Goal: Task Accomplishment & Management: Use online tool/utility

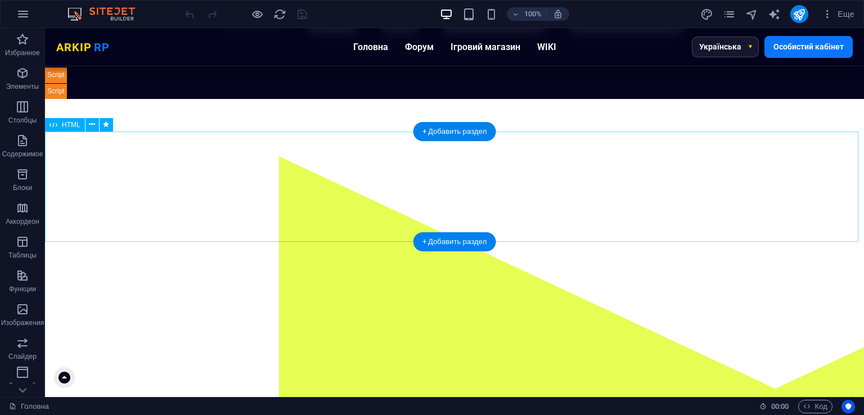
scroll to position [63, 0]
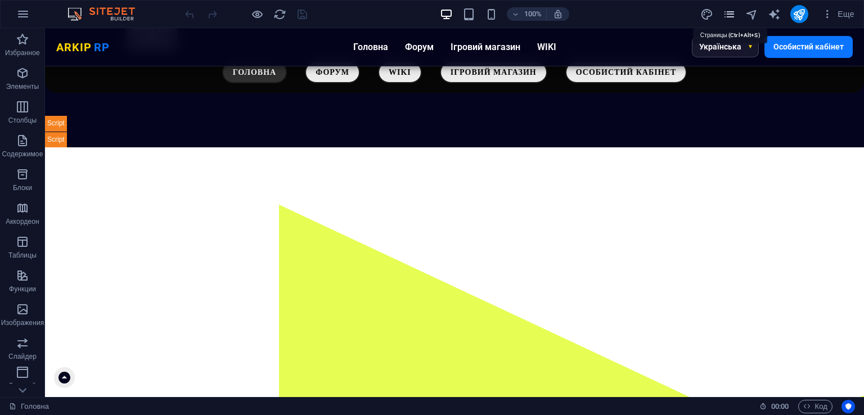
click at [731, 8] on icon "pages" at bounding box center [729, 14] width 13 height 13
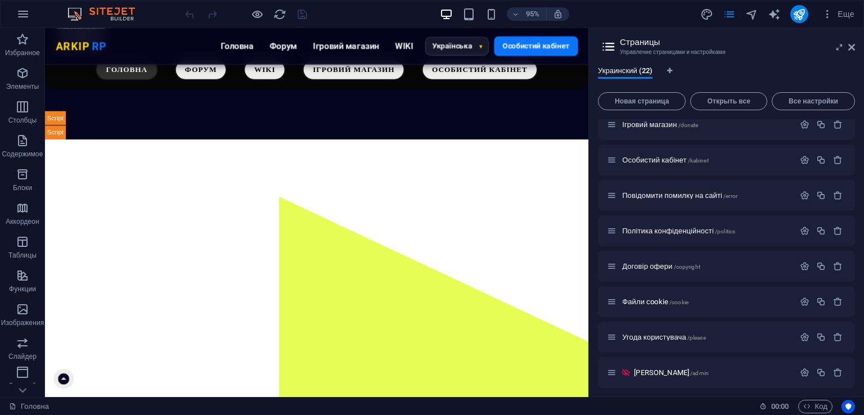
scroll to position [0, 0]
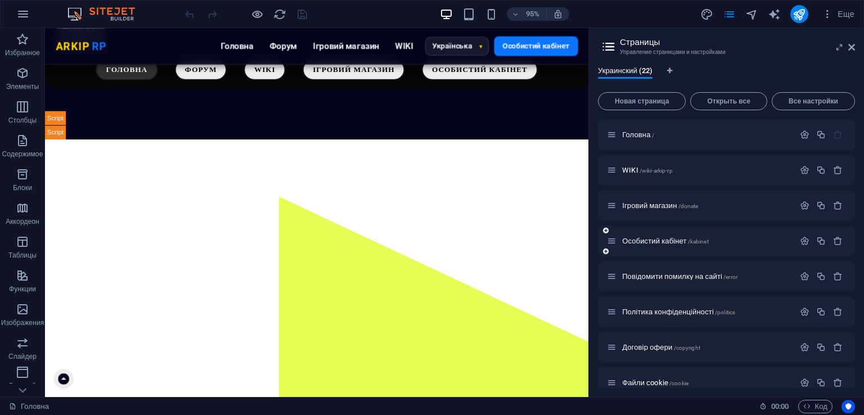
click at [687, 239] on span "Особистий кабінет /kabinet" at bounding box center [665, 241] width 87 height 8
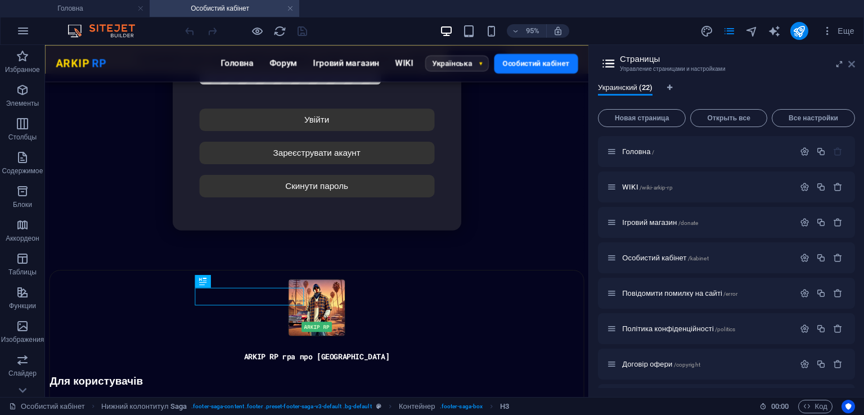
drag, startPoint x: 851, startPoint y: 64, endPoint x: 806, endPoint y: 20, distance: 62.9
click at [851, 64] on icon at bounding box center [851, 64] width 7 height 9
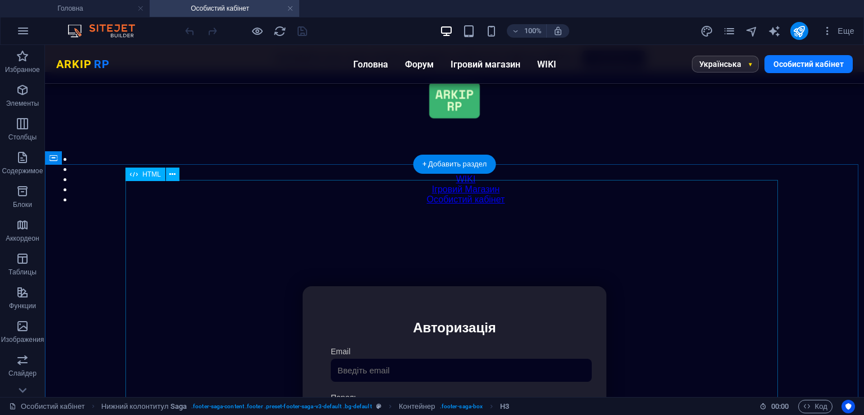
drag, startPoint x: 419, startPoint y: 299, endPoint x: 467, endPoint y: 365, distance: 81.4
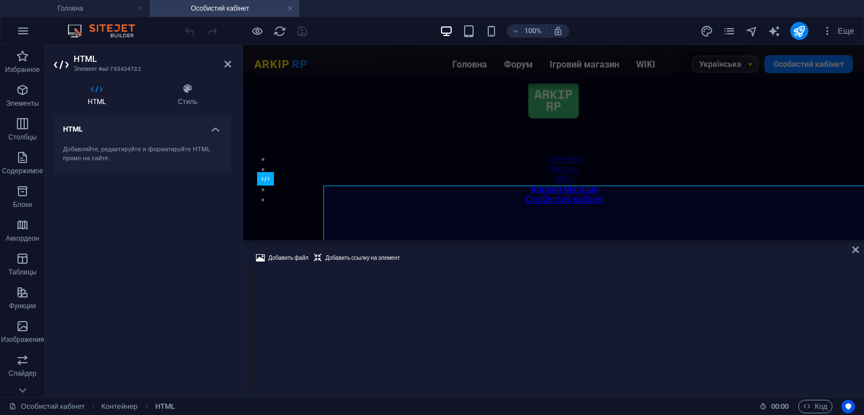
click at [419, 267] on div at bounding box center [554, 267] width 602 height 0
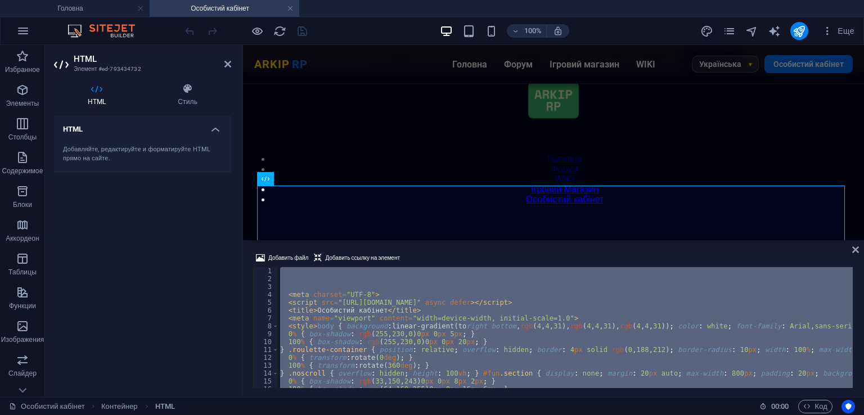
type textarea "</div></div>"
drag, startPoint x: 854, startPoint y: 246, endPoint x: 497, endPoint y: 12, distance: 427.0
click at [854, 246] on icon at bounding box center [855, 249] width 7 height 9
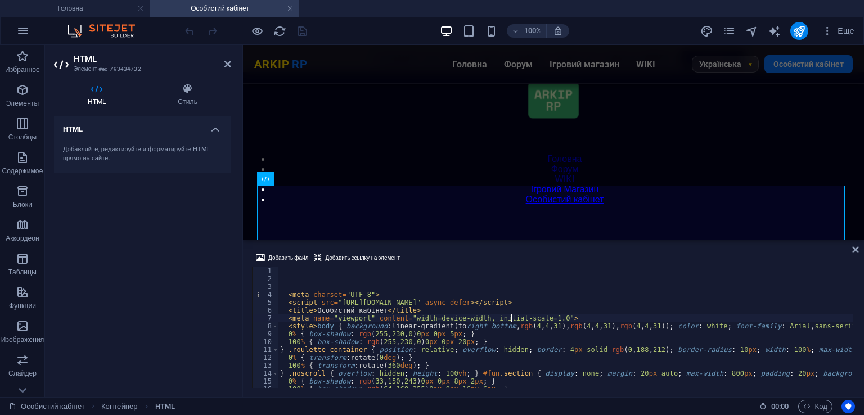
type textarea "<meta name="viewport" content="width=device-width, initial-scale=1.0">"
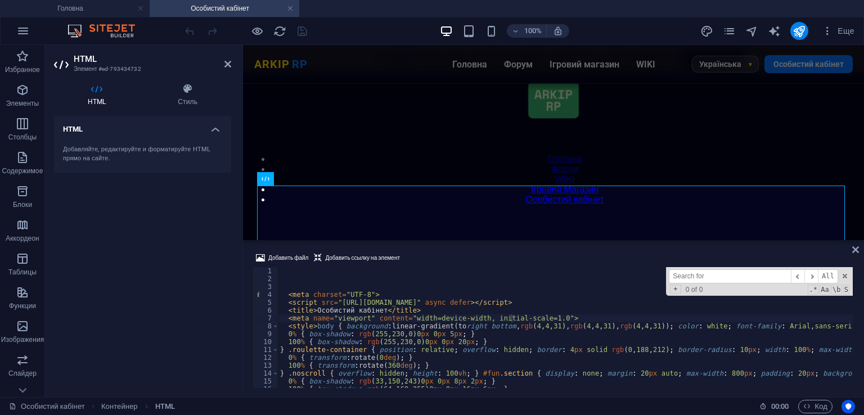
type input "<button class="btn" style="background:#2196F3;" onclick="submitRegistration()">…"
type textarea "<button class="btn" style="background:#2196F3;" onclick="submitRegistration()">…"
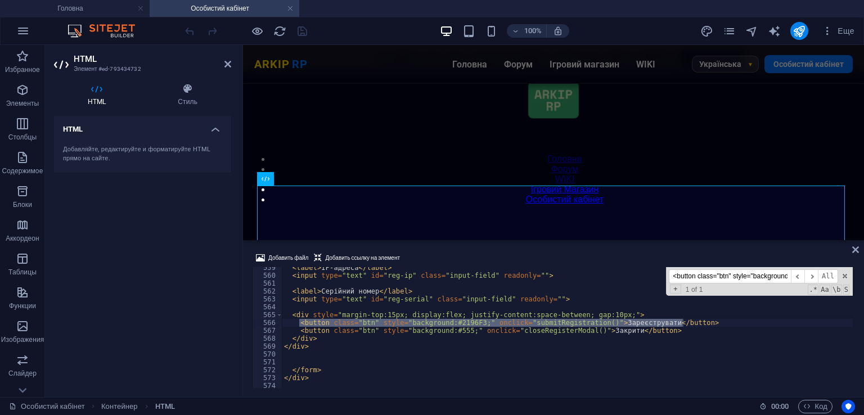
scroll to position [4398, 0]
type input "<button class="btn" style="background:#2196F3;" onclick="submitRegistration()">…"
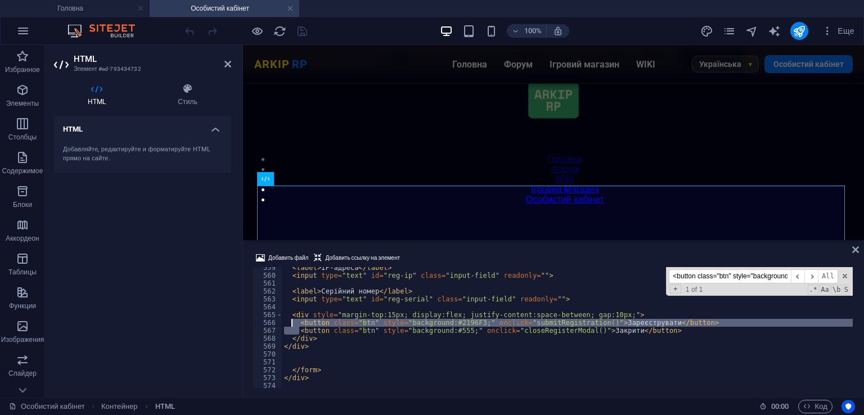
drag, startPoint x: 298, startPoint y: 327, endPoint x: 294, endPoint y: 320, distance: 8.3
click at [303, 323] on div "< label > IP-адреса </ label > < input type = "text" id = "reg-ip" class = "inp…" at bounding box center [567, 327] width 571 height 121
type textarea "<button class="btn" style="background:#2196F3;" onclick="submitRegistration()">…"
drag, startPoint x: 298, startPoint y: 323, endPoint x: 690, endPoint y: 321, distance: 392.1
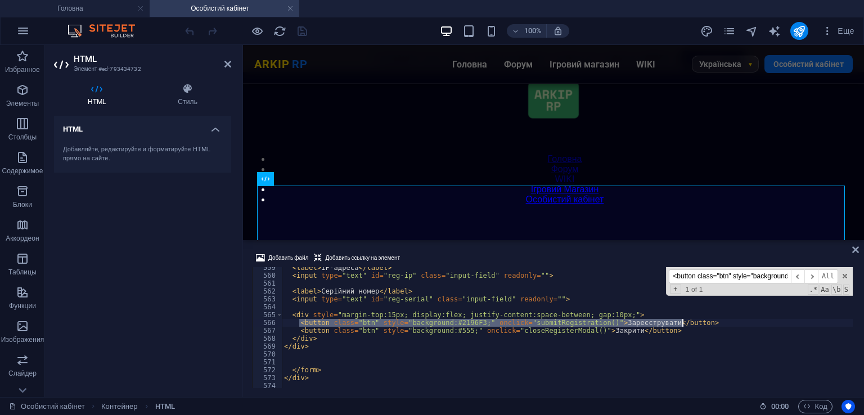
paste textarea
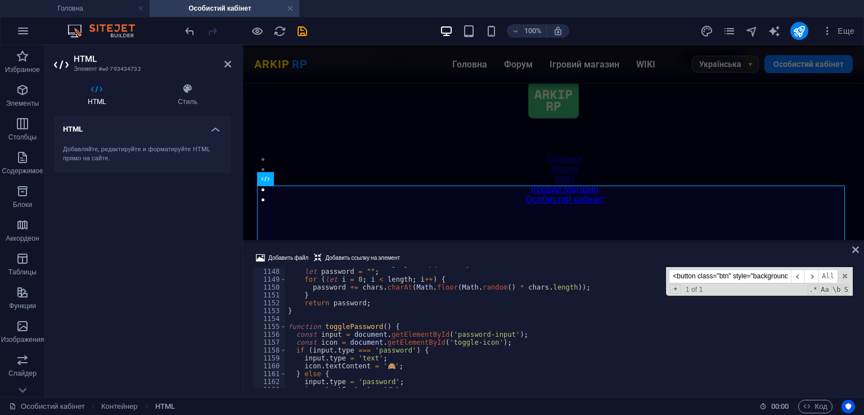
scroll to position [12718, 0]
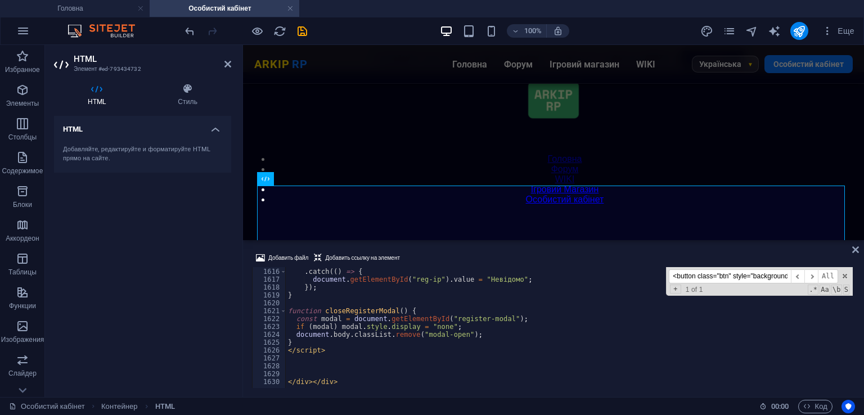
type textarea "}"
paste textarea
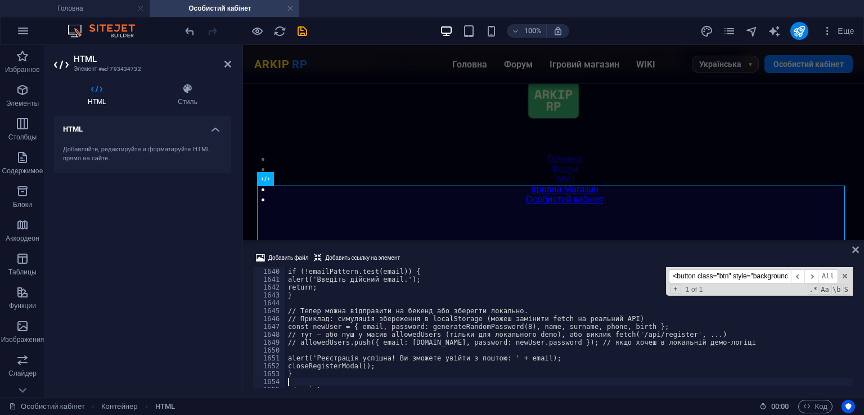
scroll to position [12907, 0]
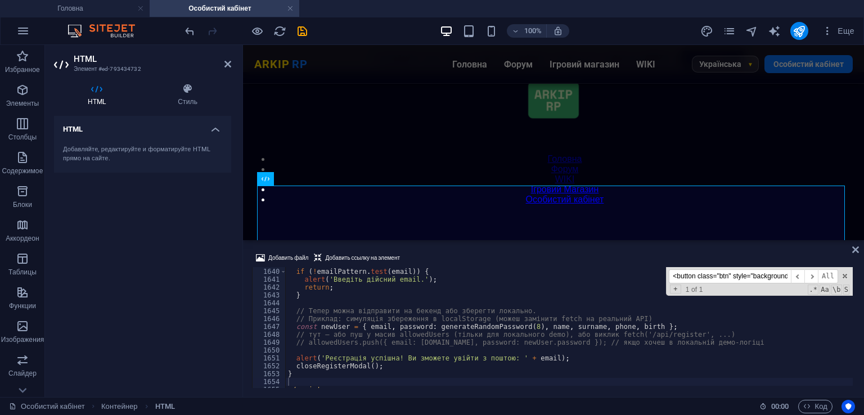
click at [489, 261] on div "Добавить файл Добавить ссылку на элемент" at bounding box center [553, 259] width 603 height 16
type textarea "}"
paste input "div id="register-modal" style="background:white; padding:20px; border:1px solid…"
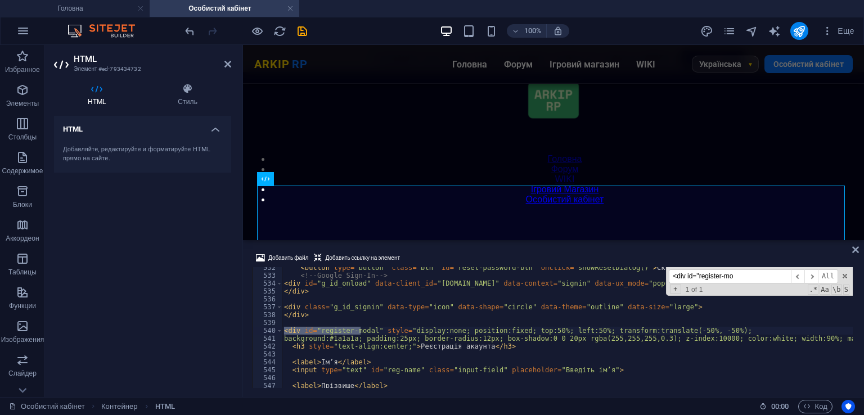
type input "<div id="register-mo"
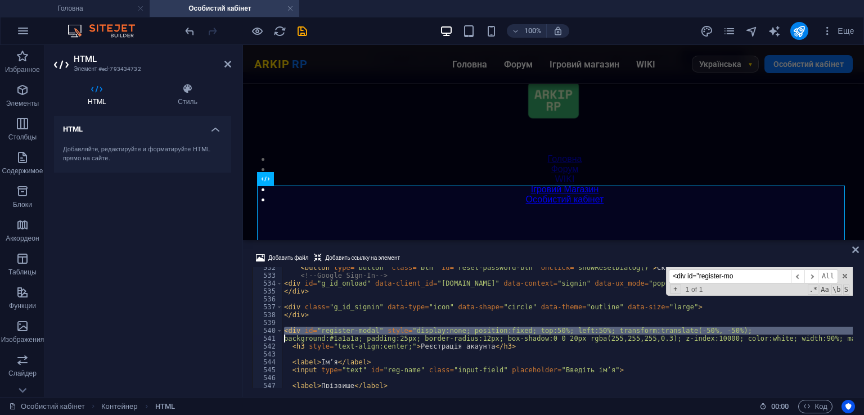
click at [698, 330] on div "< button type = "button" class = "btn" id = "reset-password-btn" onclick = "sho…" at bounding box center [567, 327] width 571 height 121
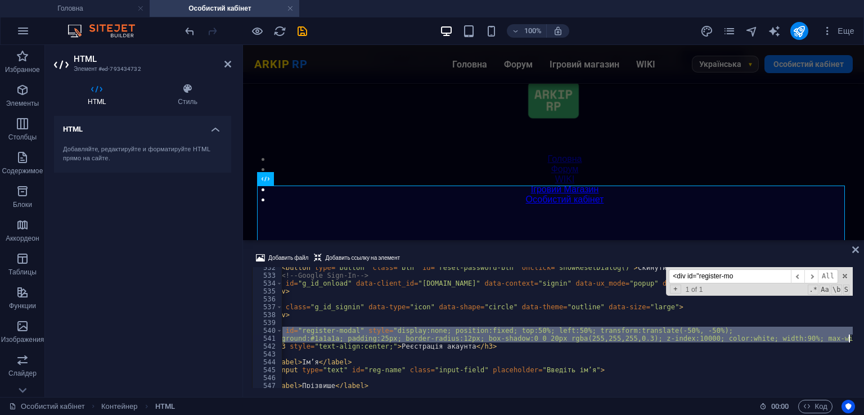
scroll to position [0, 26]
drag, startPoint x: 285, startPoint y: 331, endPoint x: 851, endPoint y: 336, distance: 565.9
click at [851, 336] on div "<div id="register-modal" style="display:none; position:fixed; top:50%; left:50%…" at bounding box center [553, 327] width 603 height 121
type textarea "<div id="register-modal" style="display:none; position:fixed; top:50%; left:50%…"
paste textarea
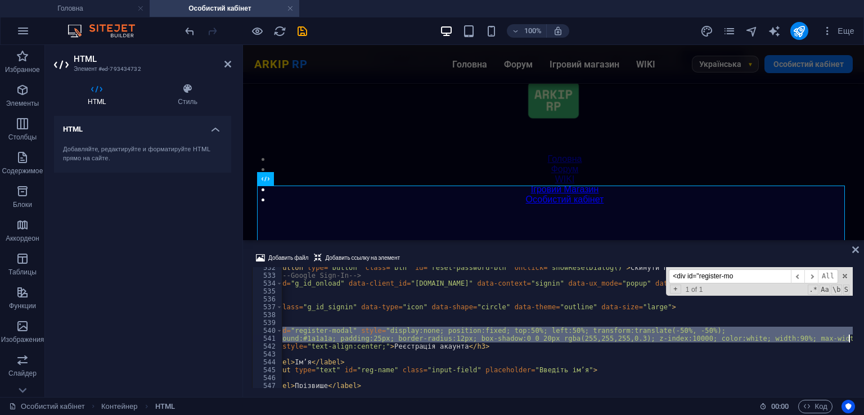
scroll to position [0, 0]
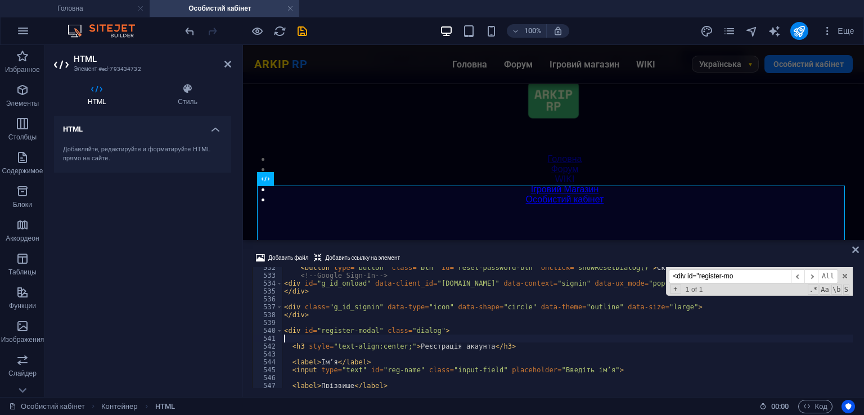
type textarea "<div id="register-modal" class="dialog">"
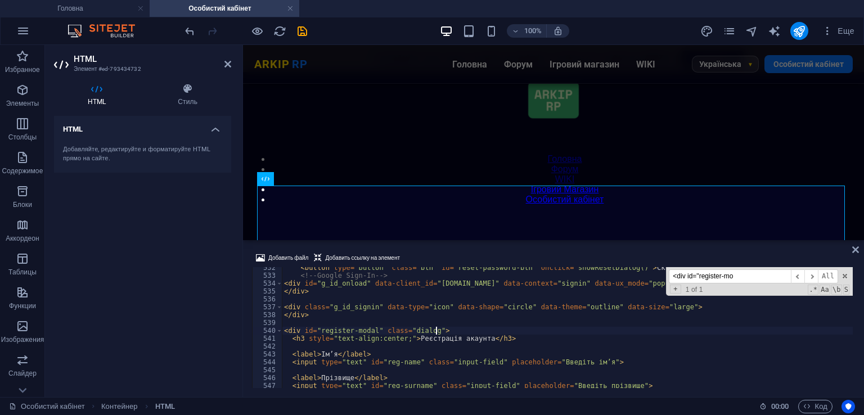
click at [500, 253] on div "Добавить файл Добавить ссылку на элемент" at bounding box center [553, 259] width 603 height 16
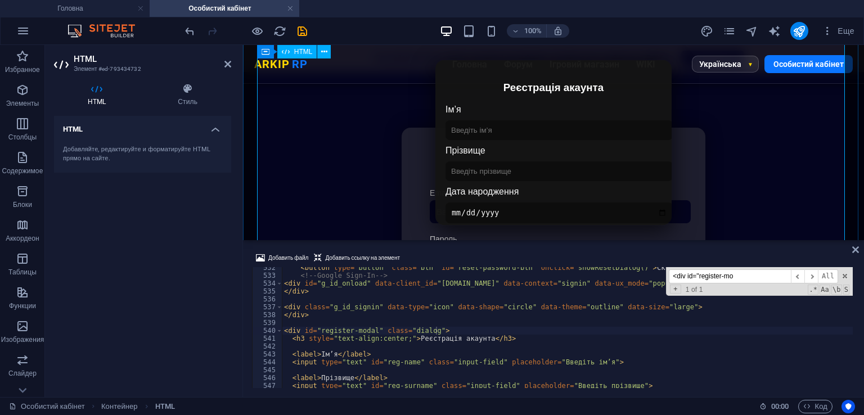
scroll to position [186, 0]
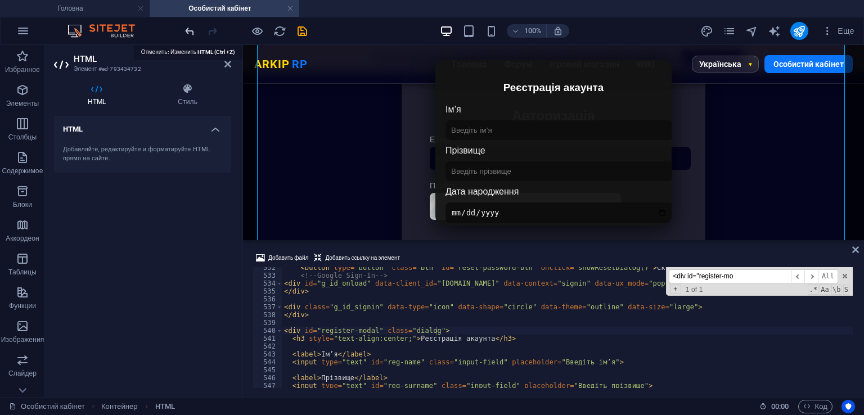
click at [191, 28] on icon "undo" at bounding box center [189, 31] width 13 height 13
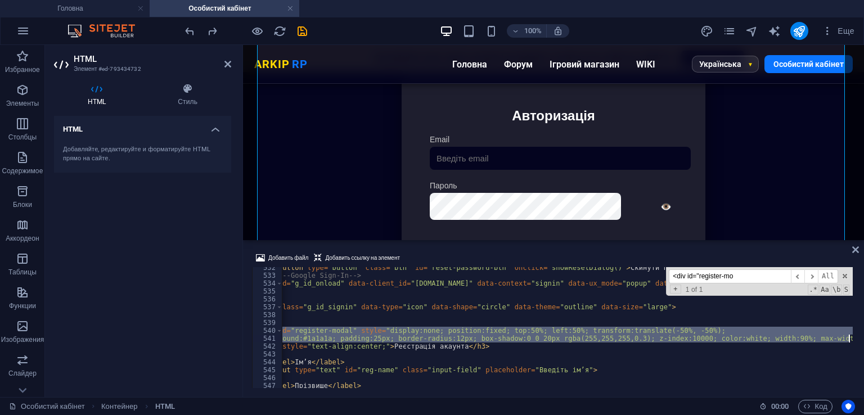
scroll to position [0, 26]
drag, startPoint x: 285, startPoint y: 332, endPoint x: 855, endPoint y: 336, distance: 570.4
click at [855, 336] on div "Добавить файл Добавить ссылку на элемент <div id="register-modal" style="displa…" at bounding box center [553, 319] width 621 height 155
type textarea "<div id="register-modal" style="display:none; position:fixed; top:50%; left:50%…"
paste textarea
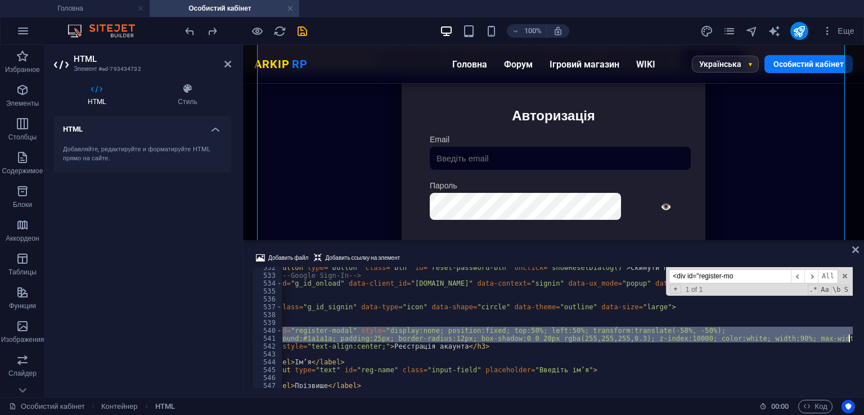
scroll to position [0, 0]
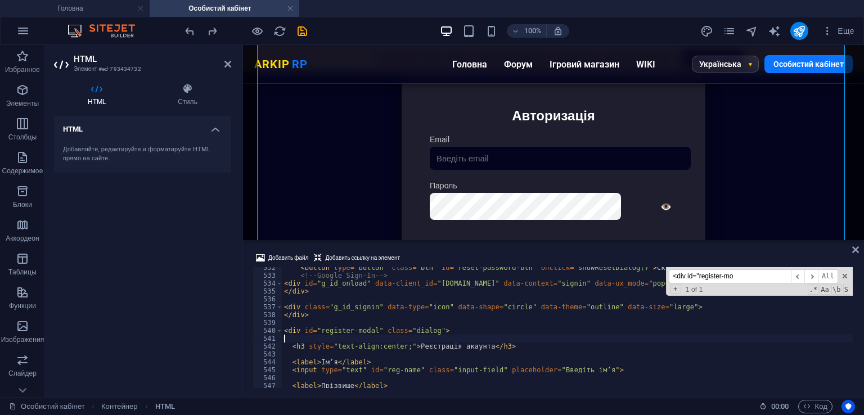
type textarea "<div id="register-modal" class="dialog">"
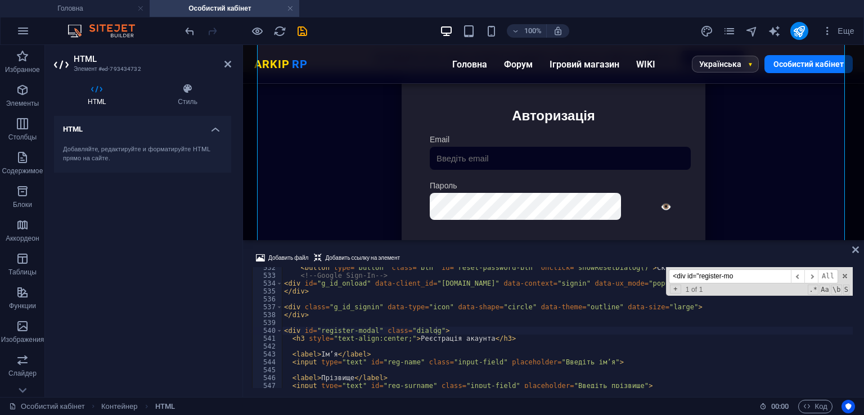
click at [469, 253] on div "Добавить файл Добавить ссылку на элемент" at bounding box center [553, 259] width 603 height 16
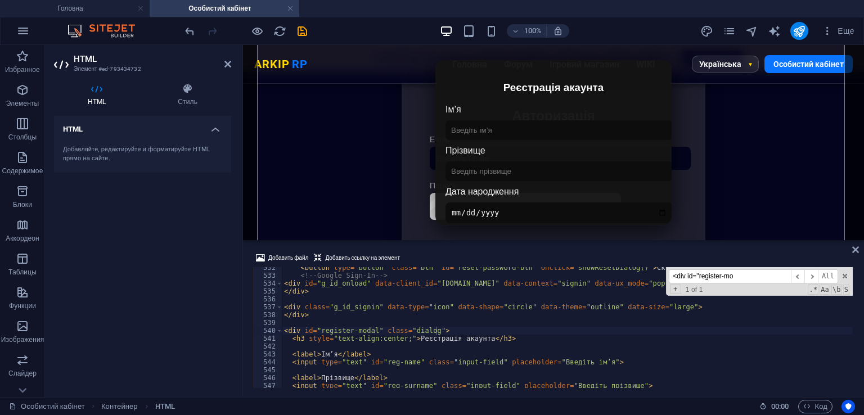
paste input ".dialog {"
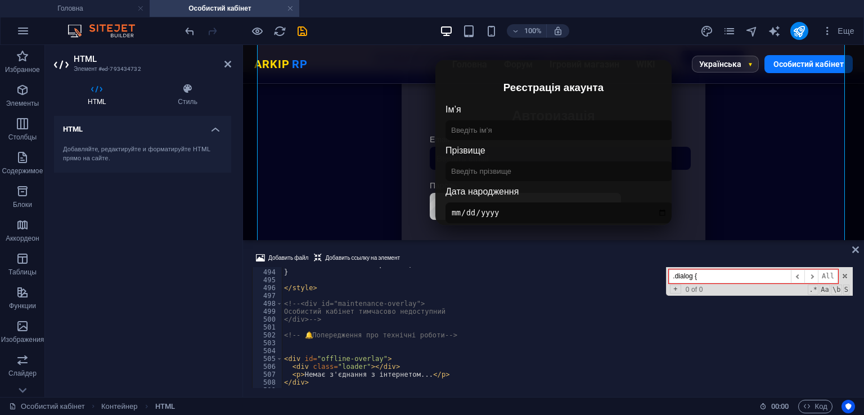
scroll to position [3814, 0]
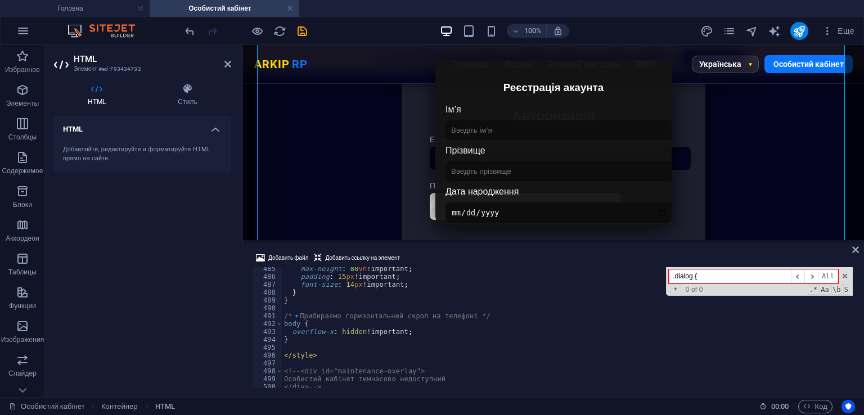
type input ".dialog {"
type textarea "</style>"
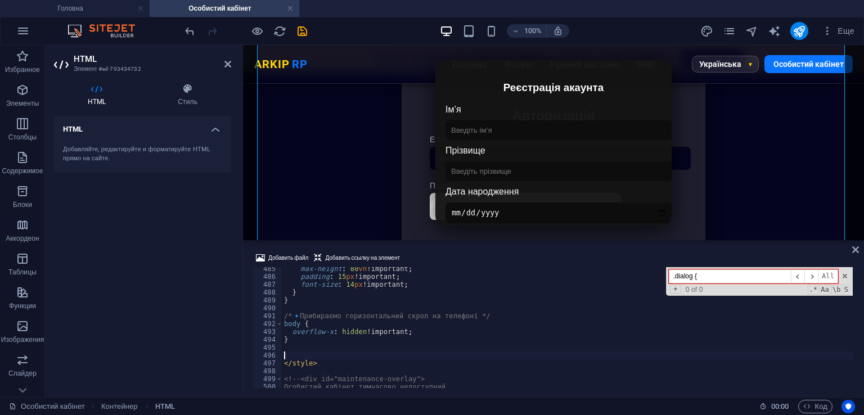
scroll to position [3906, 0]
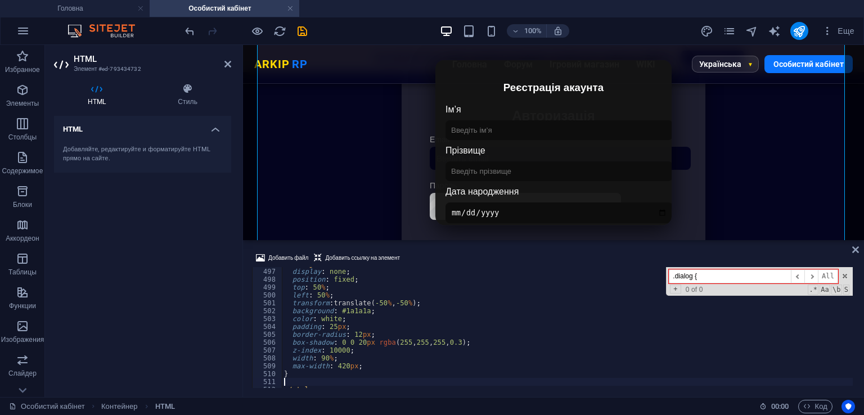
click at [466, 255] on div "Добавить файл Добавить ссылку на элемент" at bounding box center [553, 259] width 603 height 16
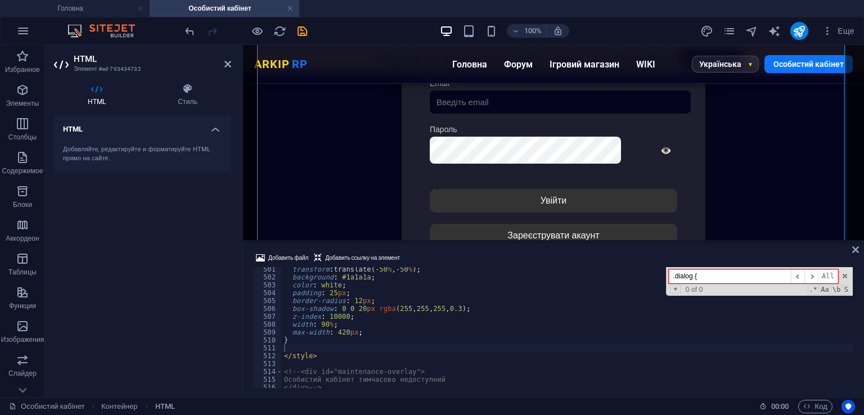
scroll to position [3939, 0]
click at [299, 29] on icon "save" at bounding box center [302, 31] width 13 height 13
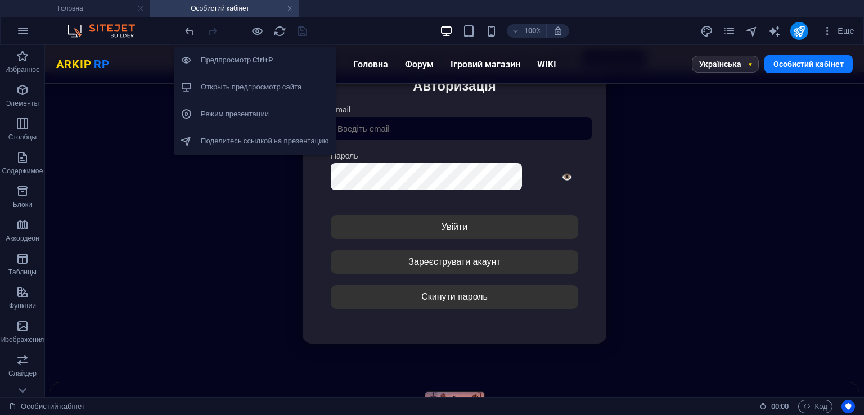
click at [263, 82] on h6 "Открыть предпросмотр сайта" at bounding box center [265, 87] width 128 height 14
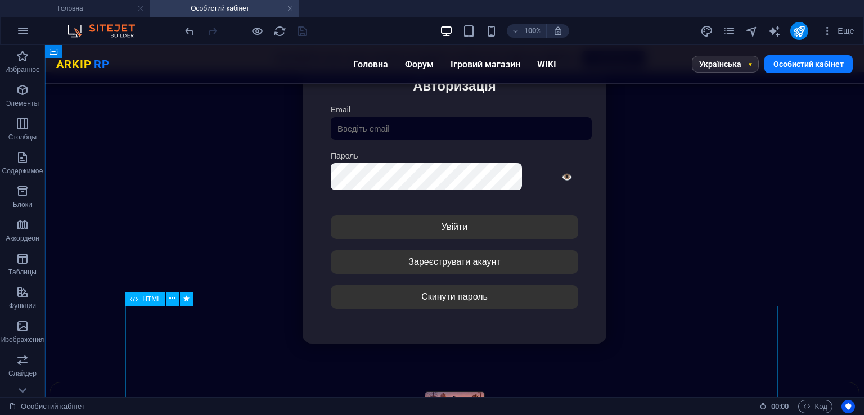
click at [525, 267] on div "Особистий кабінет Немає з'єднання з інтернетом... Авторизація Email [GEOGRAPHIC…" at bounding box center [454, 194] width 809 height 375
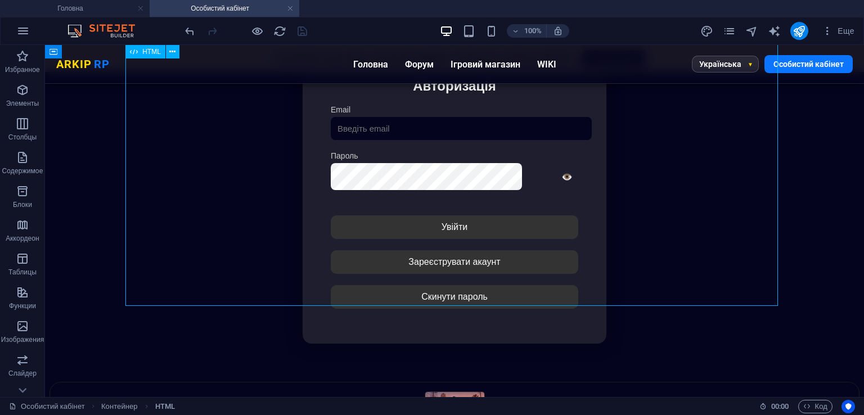
click at [525, 267] on div "Особистий кабінет Немає з'єднання з інтернетом... Авторизація Email [GEOGRAPHIC…" at bounding box center [454, 194] width 809 height 375
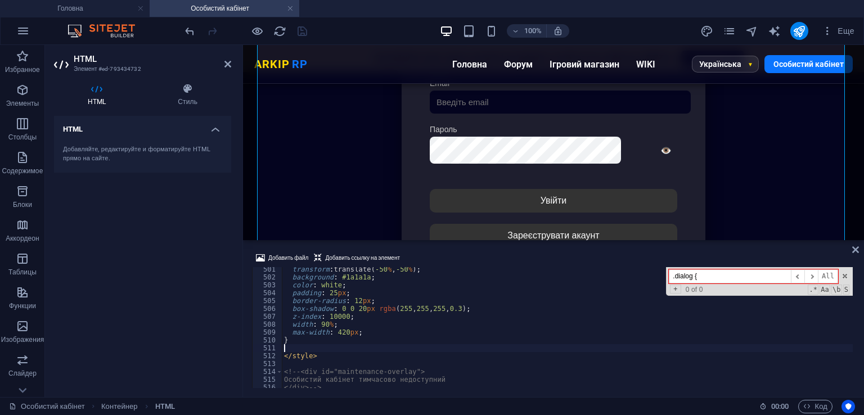
type textarea "box-shadow: 0 0 20px rgba(255, 255, 255, 0.3);"
paste input "<div id="register-modal" class="dialog">"
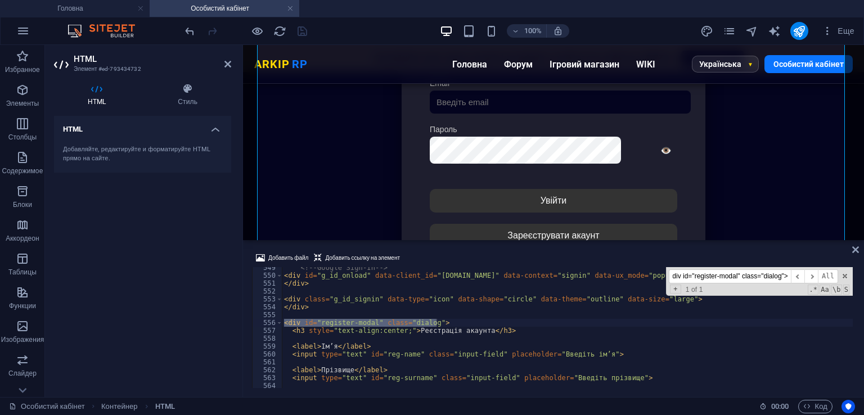
scroll to position [4353, 0]
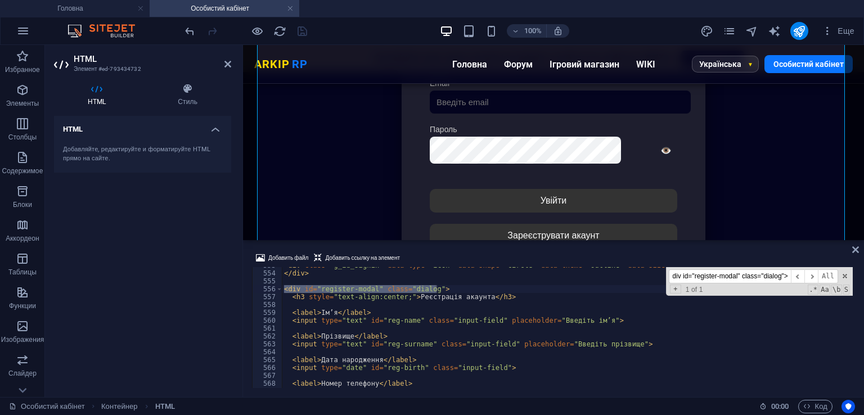
type input "<div id="register-modal" class="dialog">"
drag, startPoint x: 282, startPoint y: 291, endPoint x: 379, endPoint y: 327, distance: 103.4
click at [379, 327] on div "<input type="text" id="reg-name" class="input-field" placeholder="Введіть ім’я"…" at bounding box center [553, 327] width 603 height 121
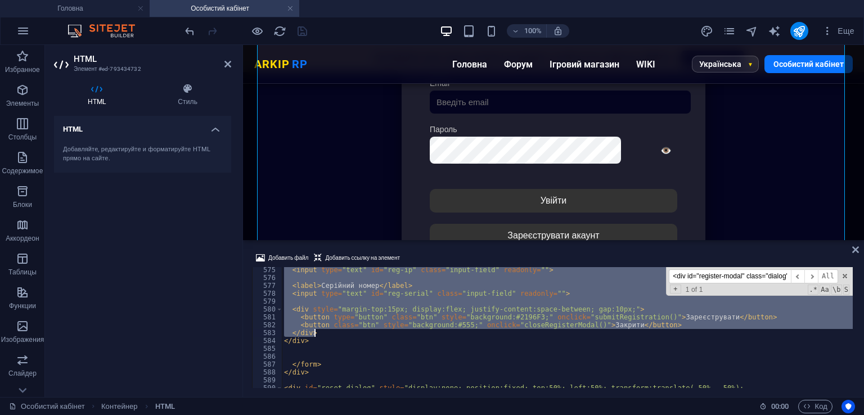
scroll to position [4522, 0]
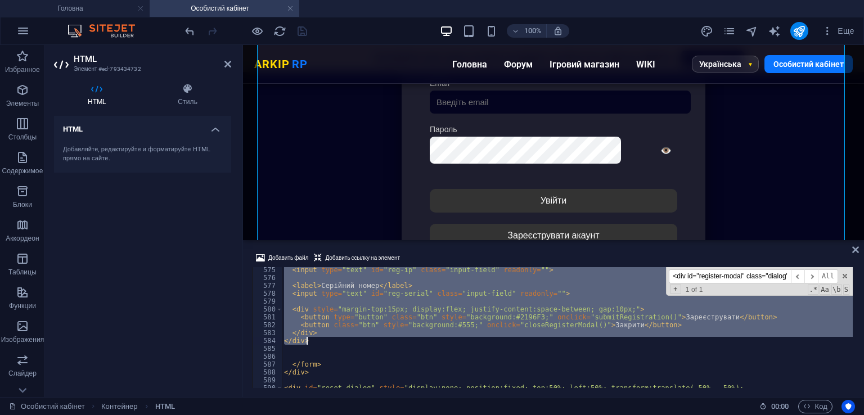
drag, startPoint x: 284, startPoint y: 290, endPoint x: 381, endPoint y: 343, distance: 110.5
type textarea "</div> </div>"
paste textarea
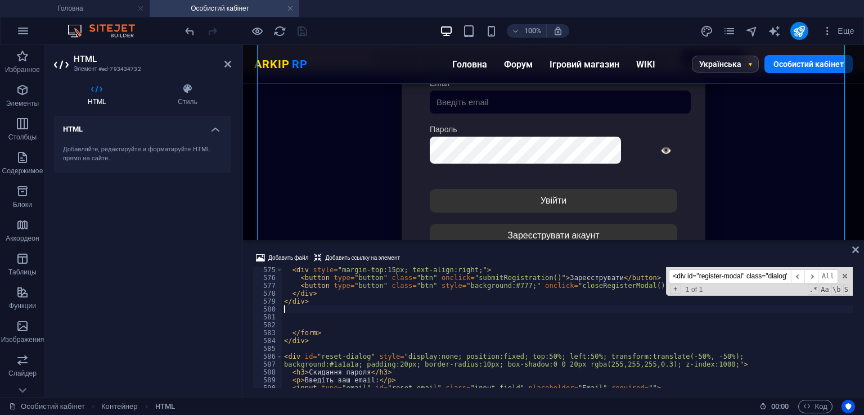
click at [470, 250] on div "Добавить файл Добавить ссылку на элемент 575 576 577 578 579 580 581 582 583 58…" at bounding box center [553, 319] width 621 height 155
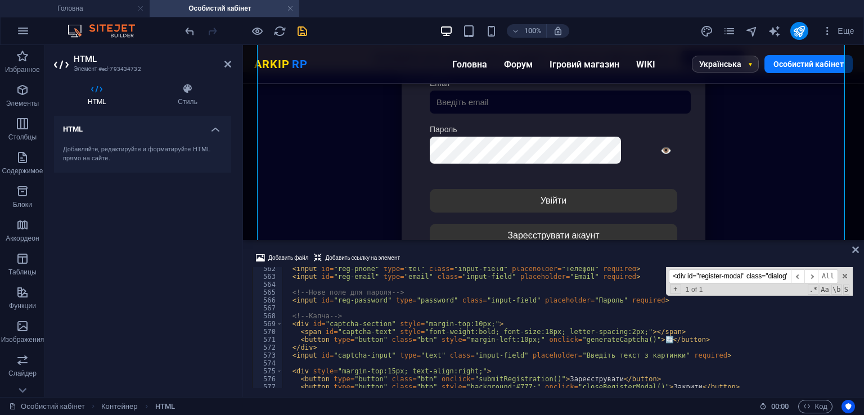
scroll to position [4454, 0]
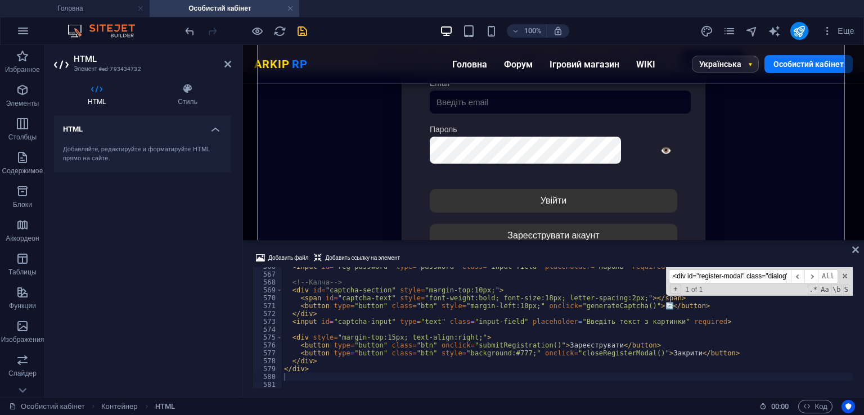
type textarea "<button type="button" class="btn" style="margin-left:10px;" onclick="generateCa…"
paste input "function generateCaptcha() {"
type input "function generateCaptcha() {"
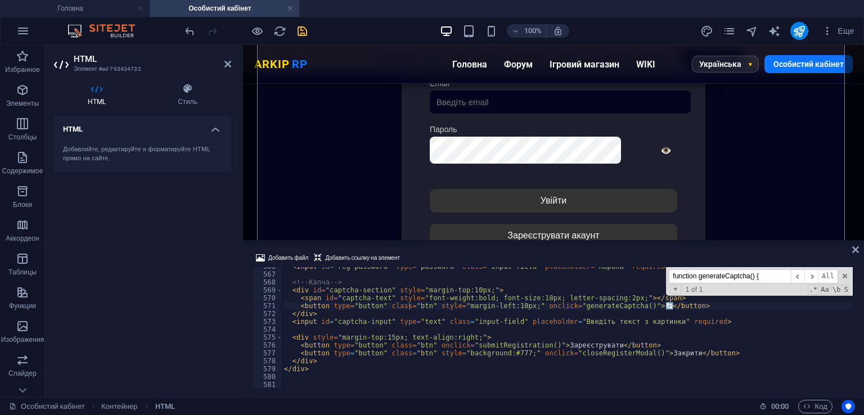
type textarea "function generateCaptcha() {"
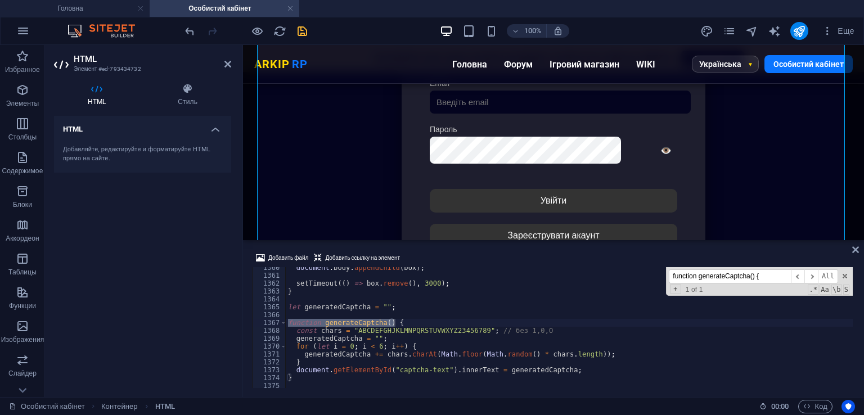
scroll to position [10740, 0]
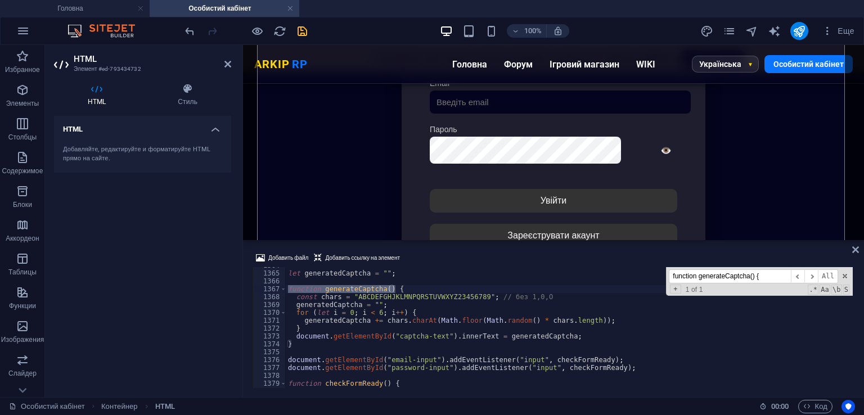
type input "function generateCaptcha() {"
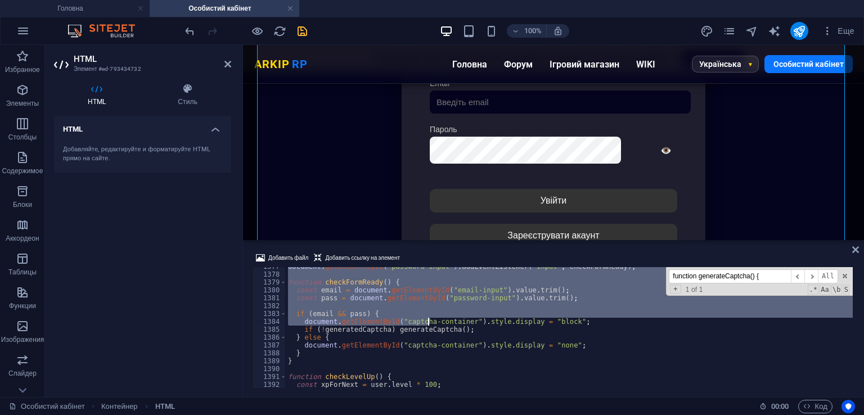
scroll to position [10908, 0]
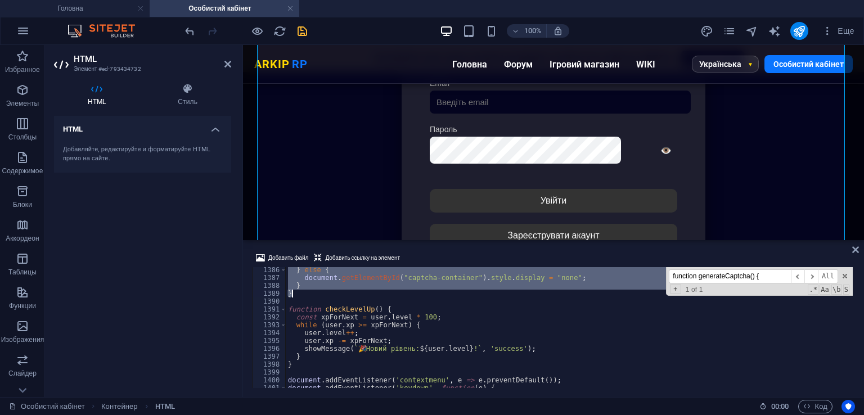
drag, startPoint x: 287, startPoint y: 287, endPoint x: 406, endPoint y: 294, distance: 119.4
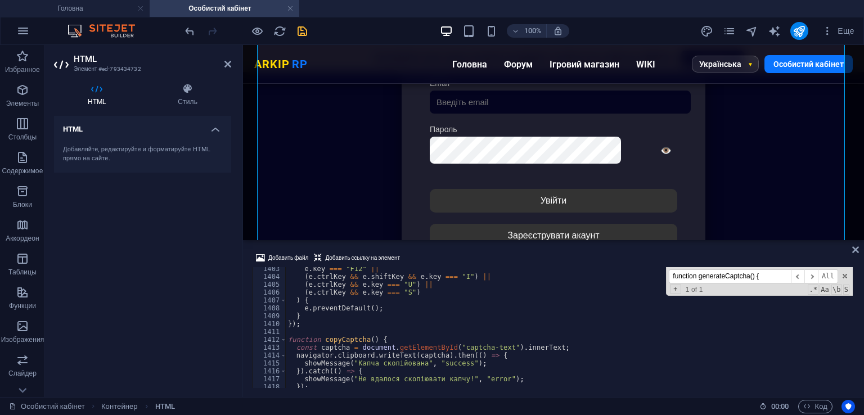
type textarea "(e.ctrlKey && e.shiftKey && e.key === "I") ||"
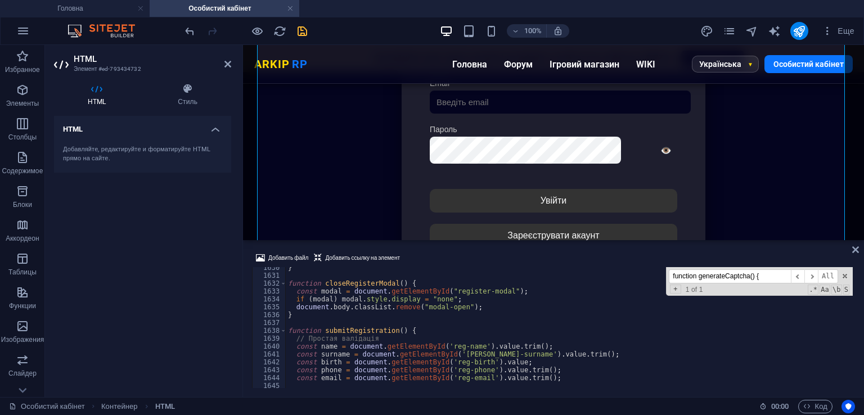
scroll to position [13033, 0]
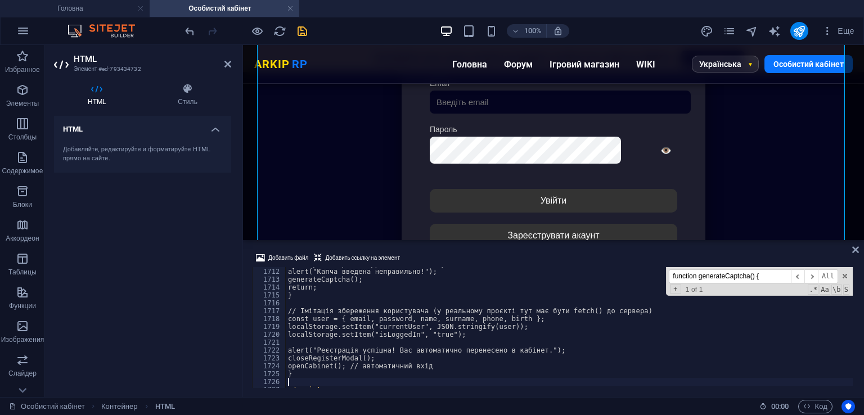
scroll to position [13474, 0]
click at [481, 262] on div "Добавить файл Добавить ссылку на элемент" at bounding box center [553, 259] width 603 height 16
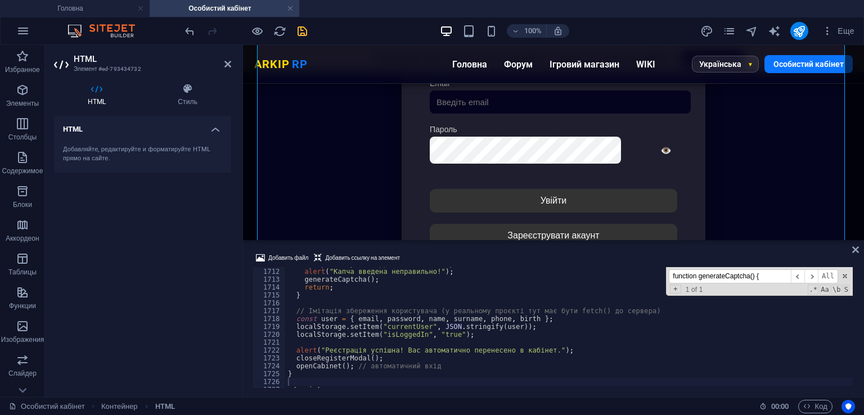
click at [298, 33] on icon "save" at bounding box center [302, 31] width 13 height 13
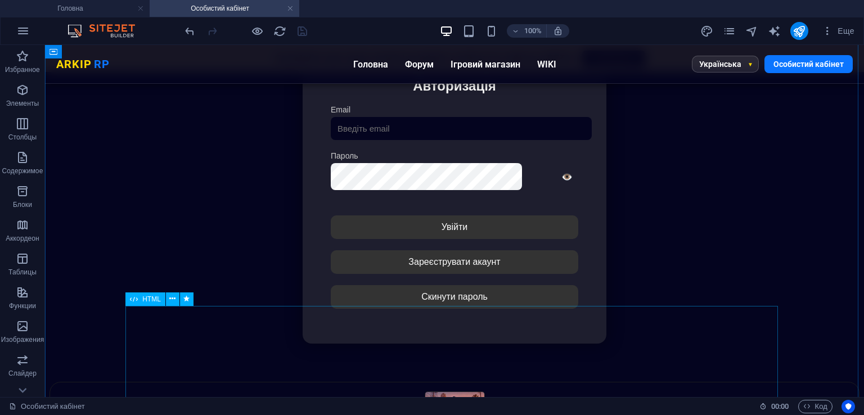
click at [388, 381] on div at bounding box center [454, 381] width 809 height 0
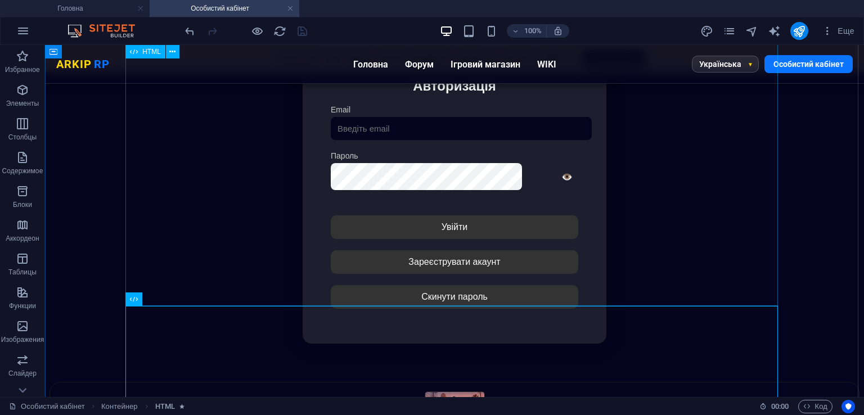
click at [385, 264] on div "Особистий кабінет Немає з'єднання з інтернетом... Авторизація Email [GEOGRAPHIC…" at bounding box center [454, 194] width 809 height 375
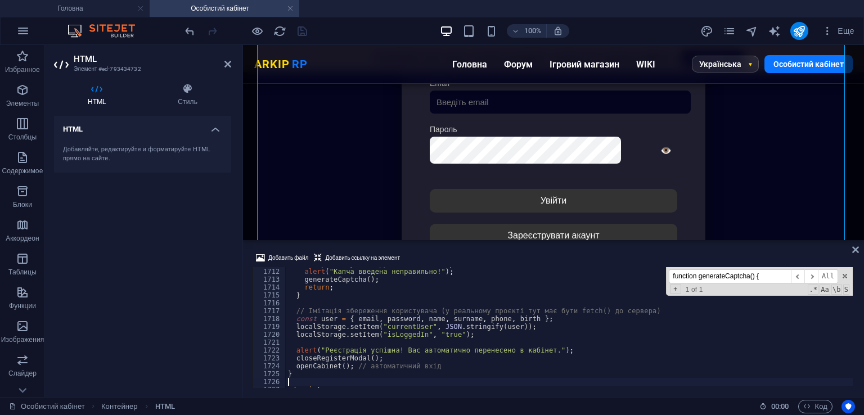
type textarea "localStorage.setItem("isLoggedIn", "true");"
paste input "submitRegistration"
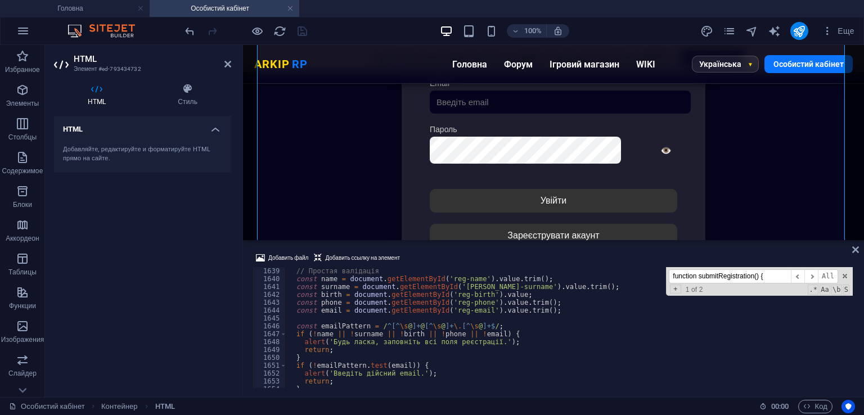
scroll to position [12866, 0]
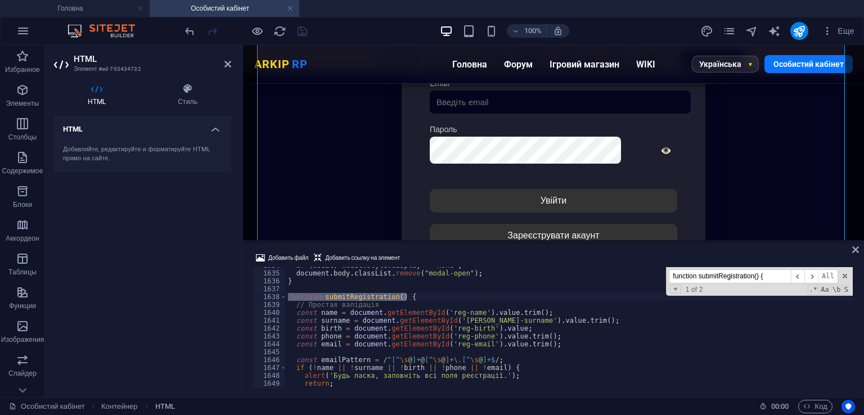
type input "function submitRegistration() {"
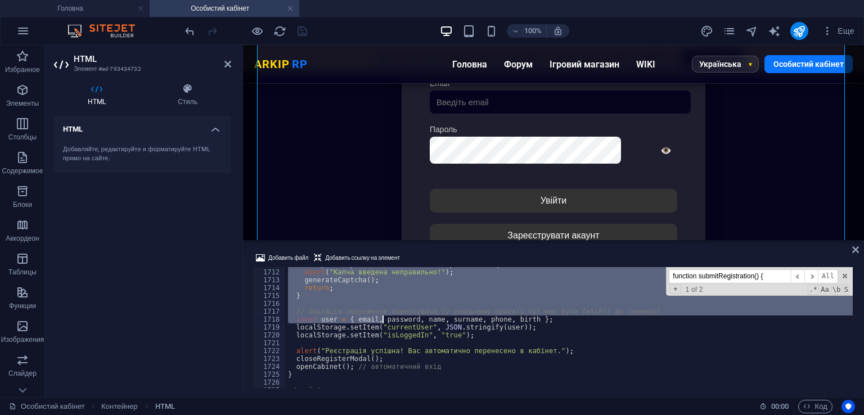
scroll to position [13514, 0]
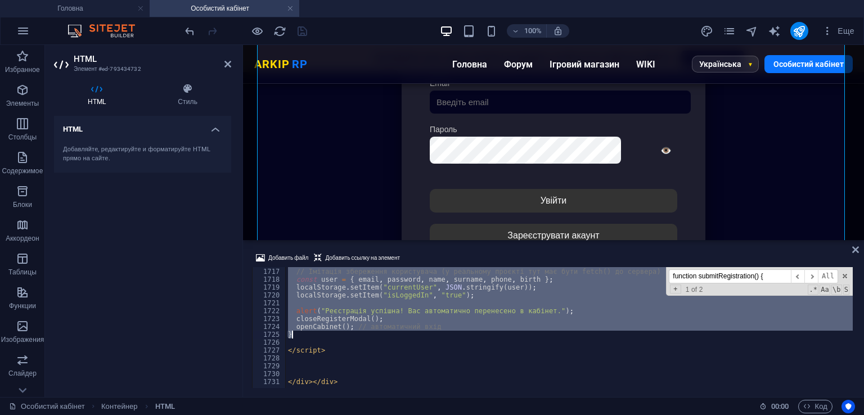
drag, startPoint x: 286, startPoint y: 296, endPoint x: 410, endPoint y: 331, distance: 128.0
type textarea "openCabinet(); // автоматичний вхід }"
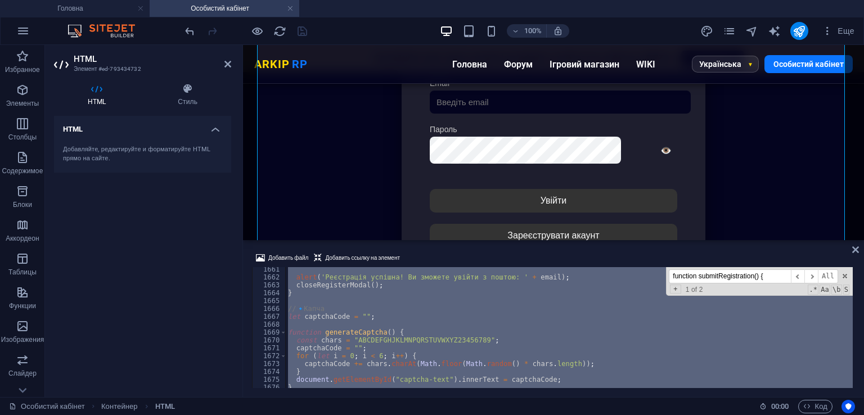
scroll to position [13075, 0]
paste textarea
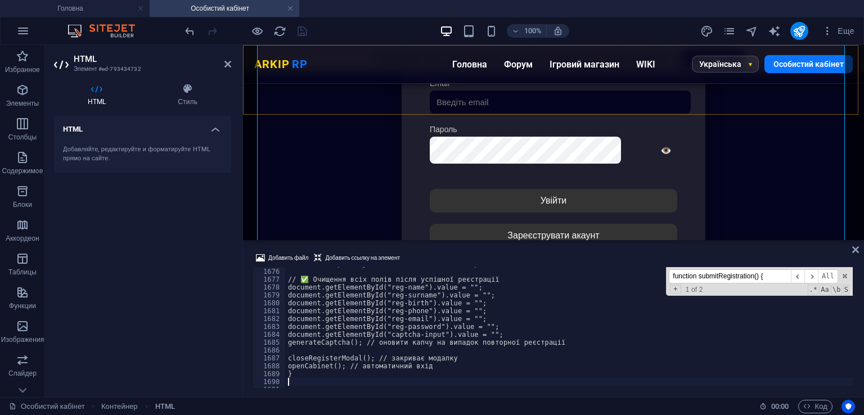
scroll to position [13190, 0]
click at [465, 253] on div "Добавить файл Добавить ссылку на элемент" at bounding box center [553, 259] width 603 height 16
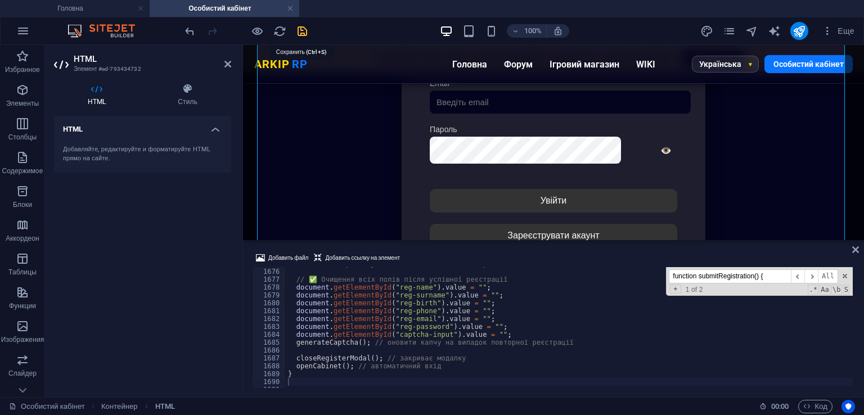
click at [300, 29] on icon "save" at bounding box center [302, 31] width 13 height 13
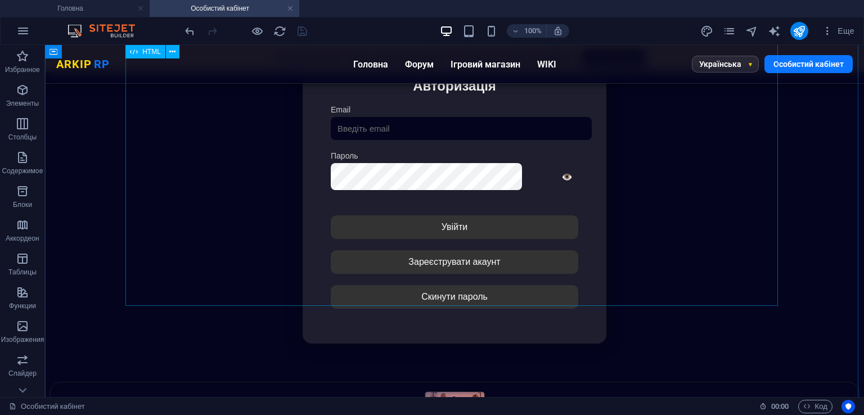
click at [371, 250] on div "Особистий кабінет Немає з'єднання з інтернетом... Авторизація Email [GEOGRAPHIC…" at bounding box center [454, 194] width 809 height 375
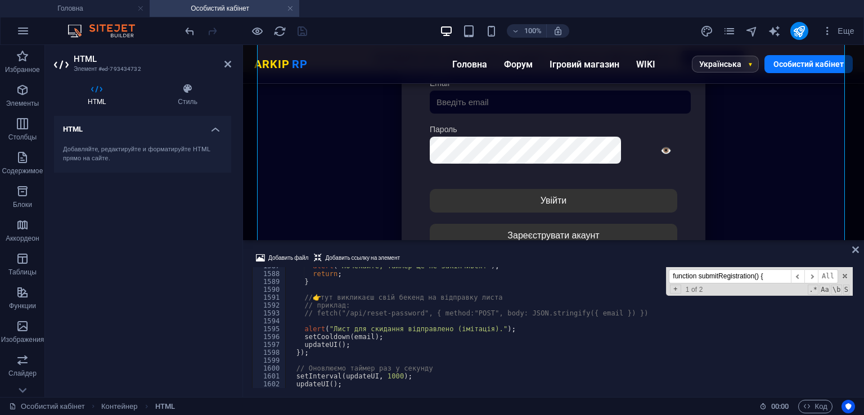
scroll to position [12461, 0]
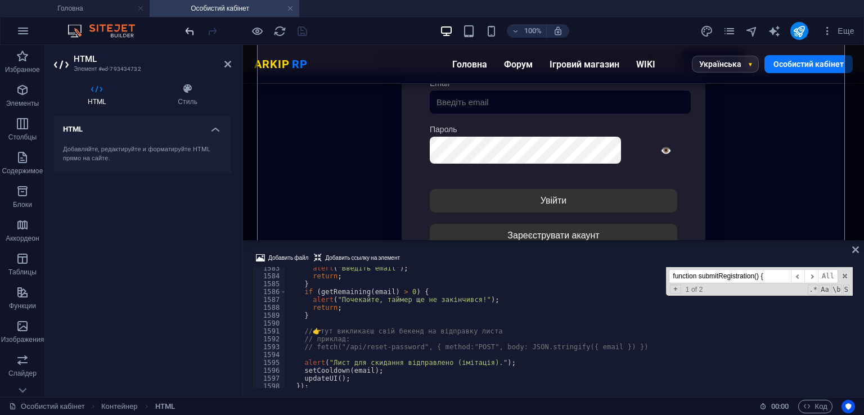
click at [188, 30] on icon "undo" at bounding box center [189, 31] width 13 height 13
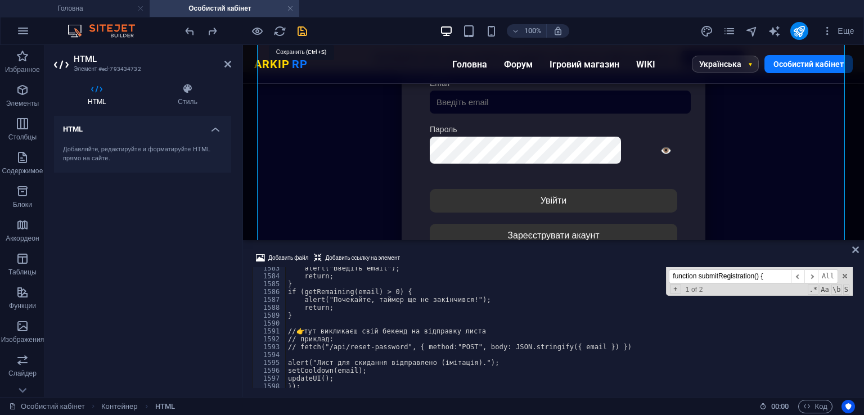
click at [303, 30] on icon "save" at bounding box center [302, 31] width 13 height 13
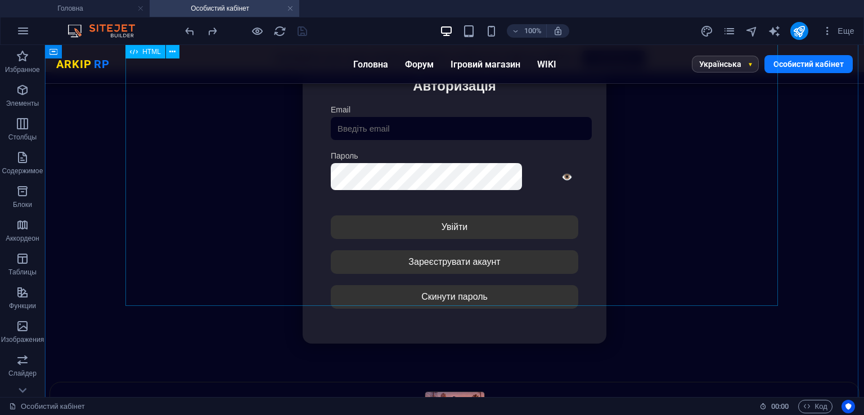
click at [396, 165] on div "Особистий кабінет Немає з'єднання з інтернетом... Авторизація Email [GEOGRAPHIC…" at bounding box center [454, 194] width 809 height 375
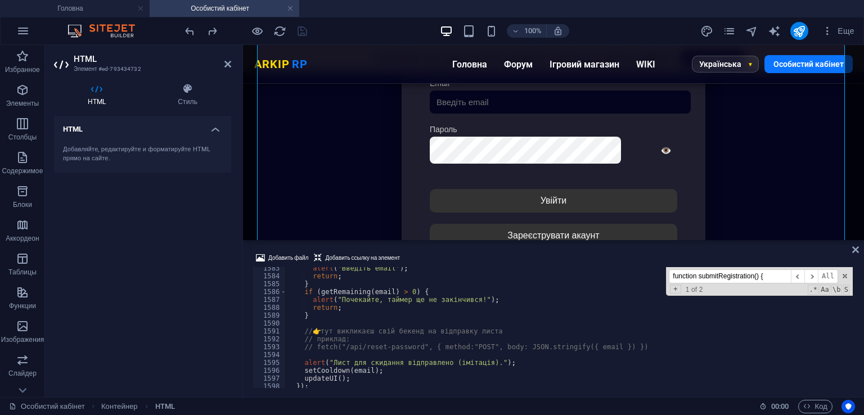
type input "P"
type textarea "// fetch("/api/reset-password", { method:"POST", body: JSON.stringify({ email }…"
type input "Pf"
type textarea "const xpForNext = user.level * 100;"
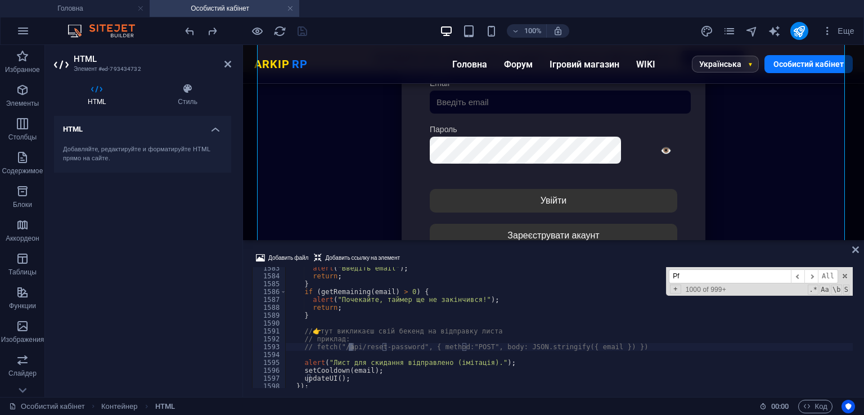
scroll to position [10895, 0]
type input "P"
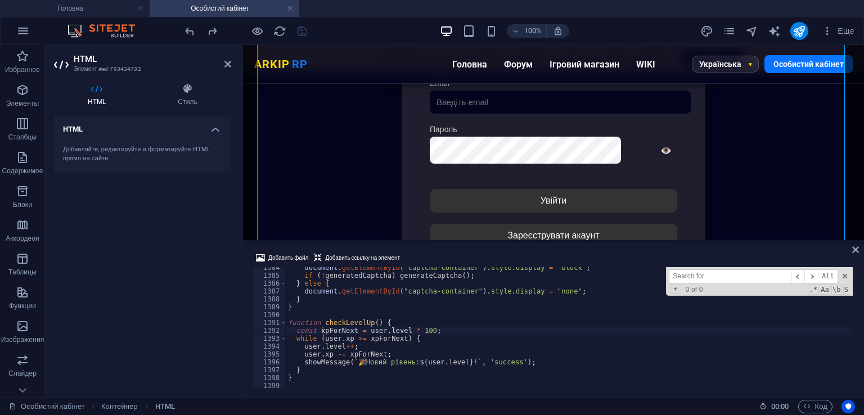
type input "З"
type textarea "e.preventDefault(); // Зупиняє стандартне надсилання"
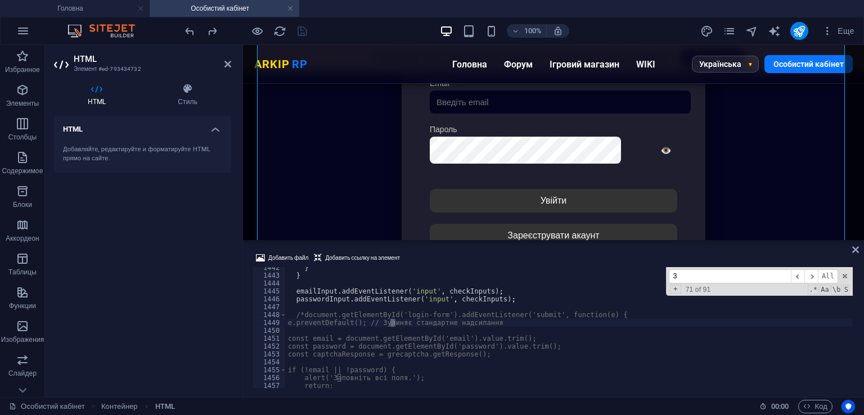
type input "За"
type textarea "alert('Заповніть всі поля.');"
type input "Заповніть у"
type textarea "alert("Будь ласка, заповніть усі поля.");"
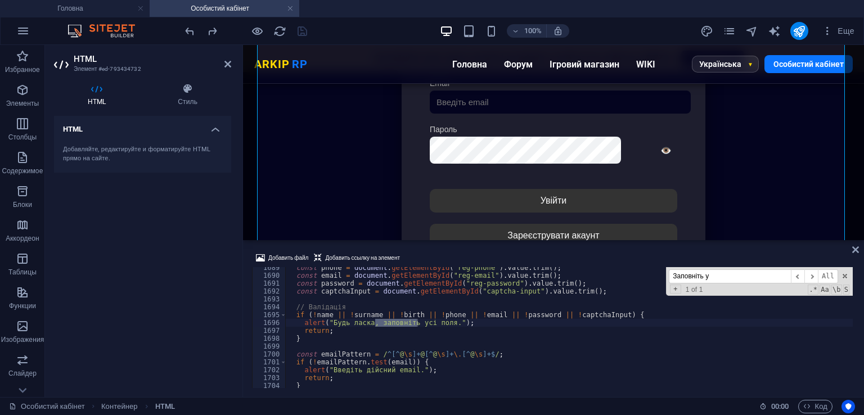
scroll to position [13297, 0]
type input "Заповніть ус"
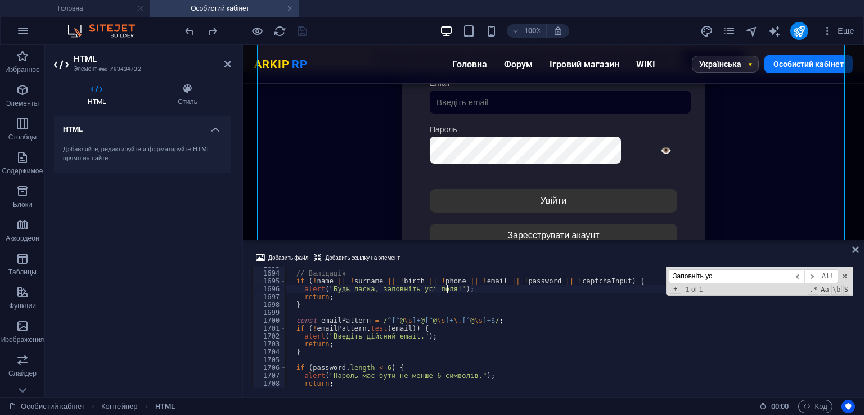
scroll to position [13364, 0]
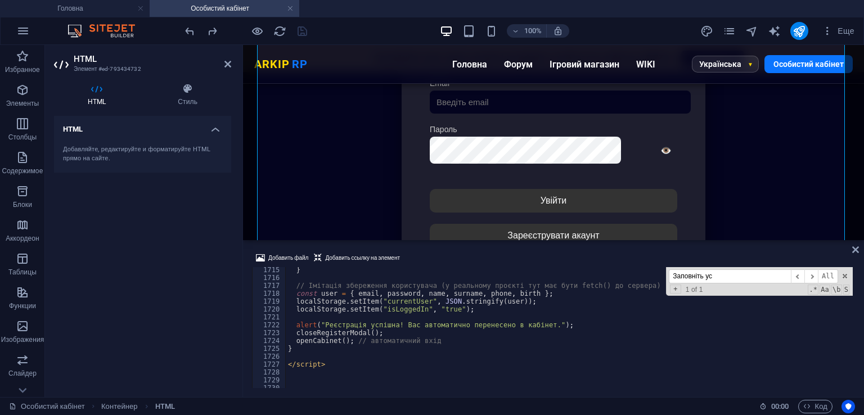
scroll to position [13499, 0]
drag, startPoint x: 396, startPoint y: 326, endPoint x: 538, endPoint y: 322, distance: 141.8
type textarea "alert("Реєстрація успішна!");"
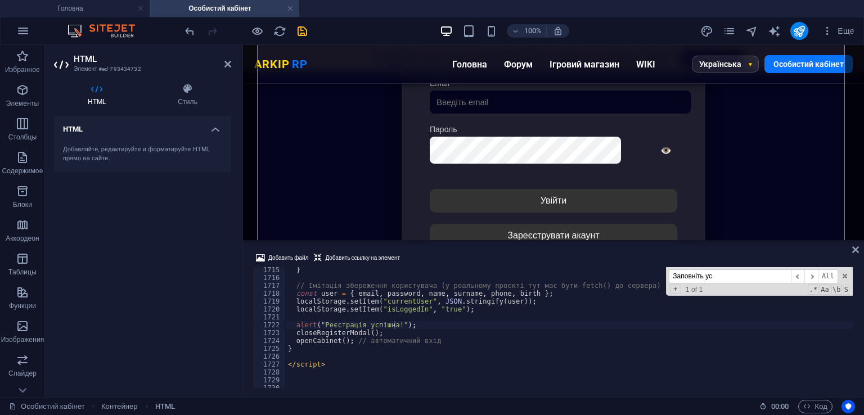
click at [461, 246] on div "Добавить файл Добавить ссылку на элемент alert("Реєстрація успішна!"); 1715 171…" at bounding box center [553, 319] width 621 height 155
click at [302, 25] on icon "save" at bounding box center [302, 31] width 13 height 13
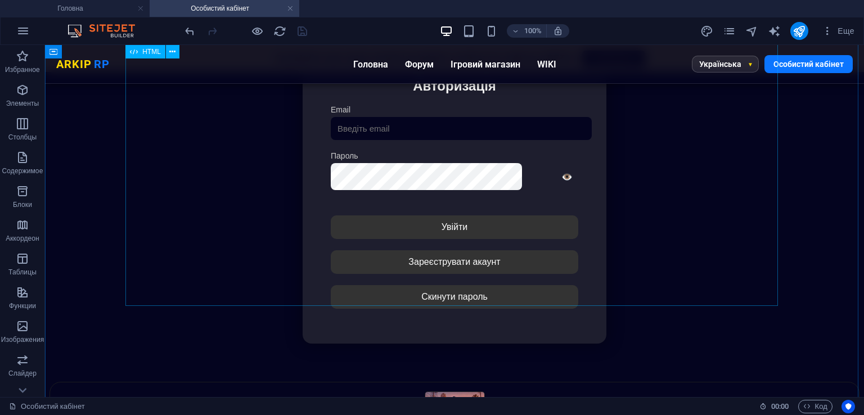
click at [383, 249] on div "Особистий кабінет Немає з'єднання з інтернетом... Авторизація Email [GEOGRAPHIC…" at bounding box center [454, 194] width 809 height 375
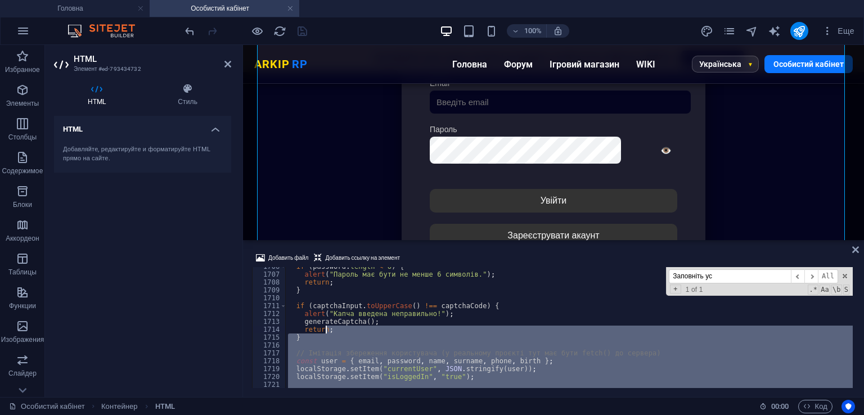
scroll to position [13466, 0]
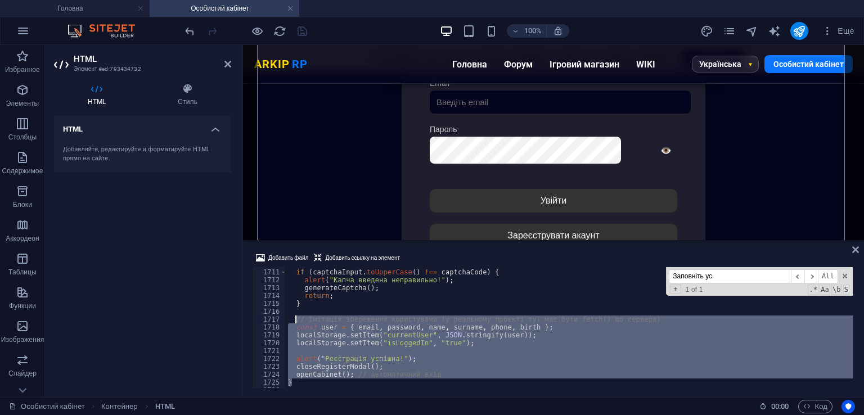
drag, startPoint x: 316, startPoint y: 351, endPoint x: 297, endPoint y: 320, distance: 36.4
click at [382, 323] on div "if ( captchaInput . toUpperCase ( ) !== captchaCode ) { alert ( "Капча введена …" at bounding box center [569, 327] width 567 height 121
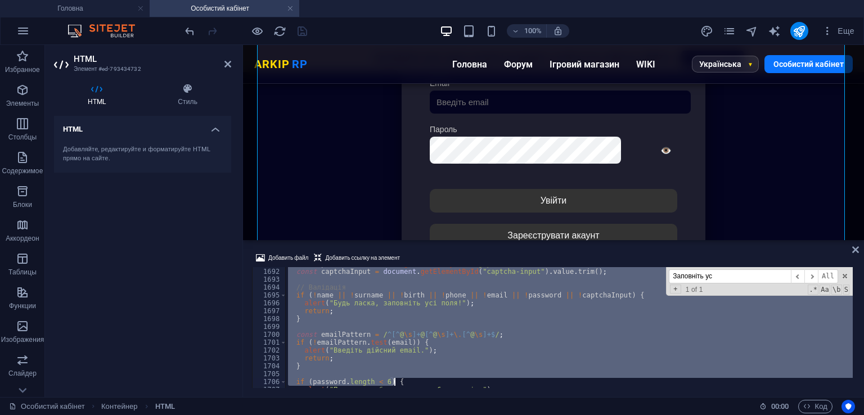
scroll to position [13514, 0]
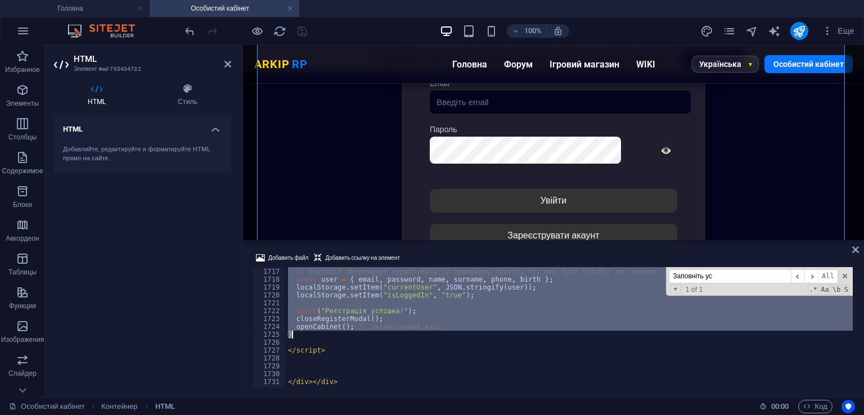
drag, startPoint x: 287, startPoint y: 272, endPoint x: 415, endPoint y: 336, distance: 142.6
type textarea "openCabinet(); // автоматичний вхід }"
paste textarea
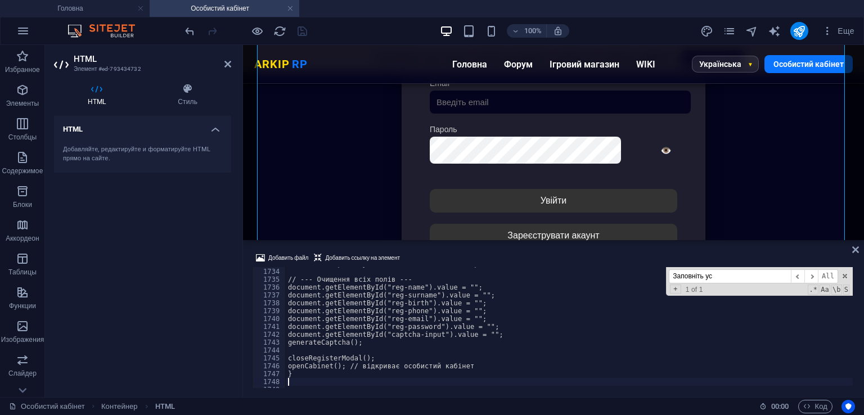
click at [461, 250] on div "Добавить файл Добавить ссылку на элемент 1733 1734 1735 1736 1737 1738 1739 174…" at bounding box center [553, 319] width 621 height 155
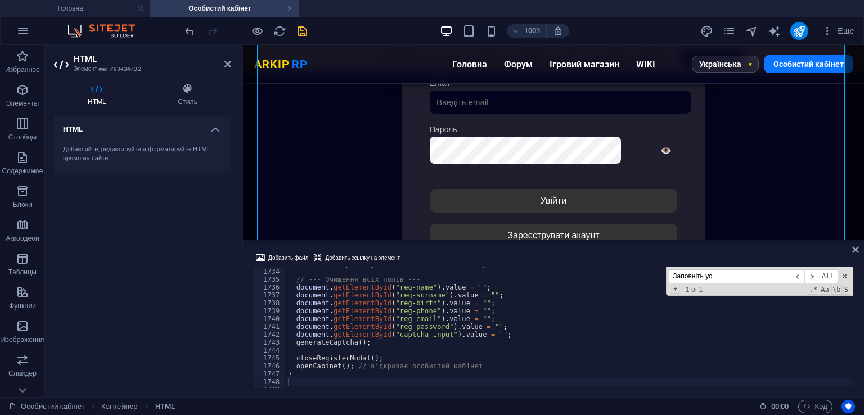
scroll to position [13681, 0]
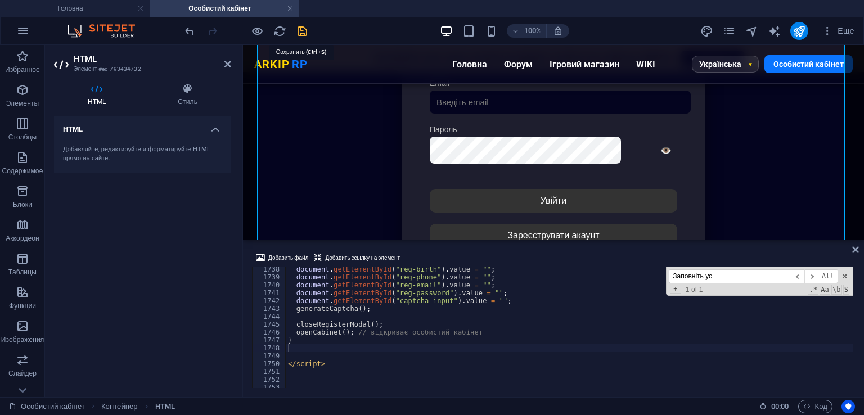
click at [303, 29] on icon "save" at bounding box center [302, 31] width 13 height 13
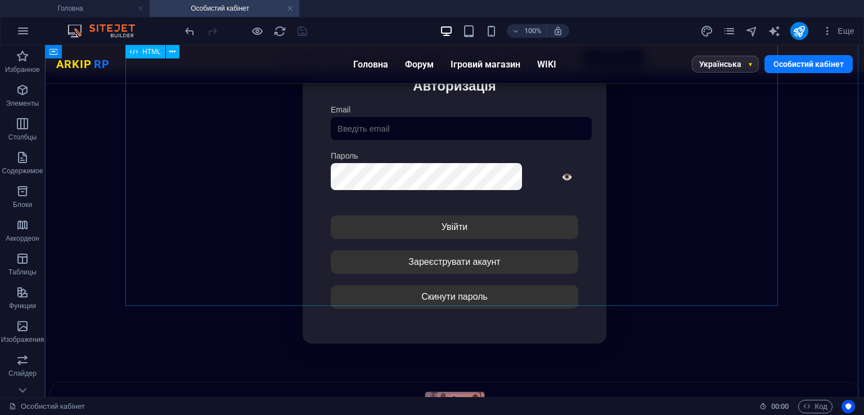
click at [527, 272] on div "Особистий кабінет Немає з'єднання з інтернетом... Авторизація Email [GEOGRAPHIC…" at bounding box center [454, 194] width 809 height 375
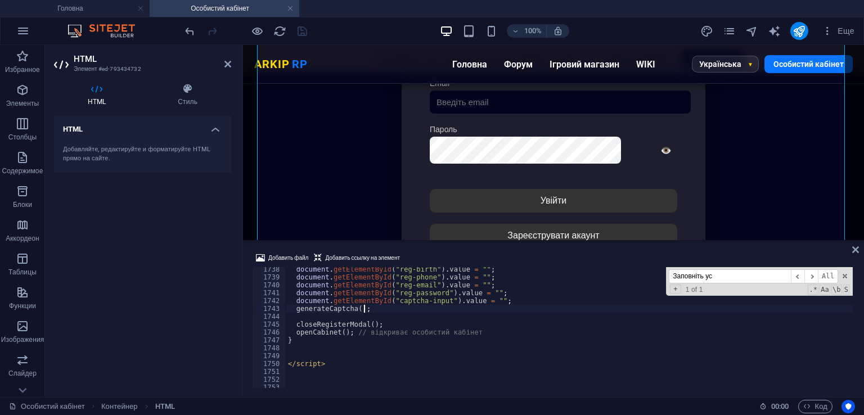
type textarea "generateCaptcha();"
paste input "ористувач з такою поштою вже існує."
type input "Користувач з такою поштою вже існує."
type textarea "alert("Користувач з такою поштою вже існує.");"
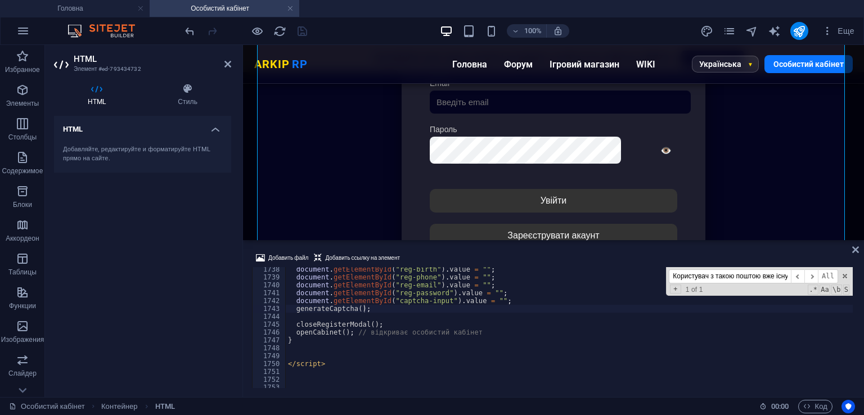
scroll to position [13486, 0]
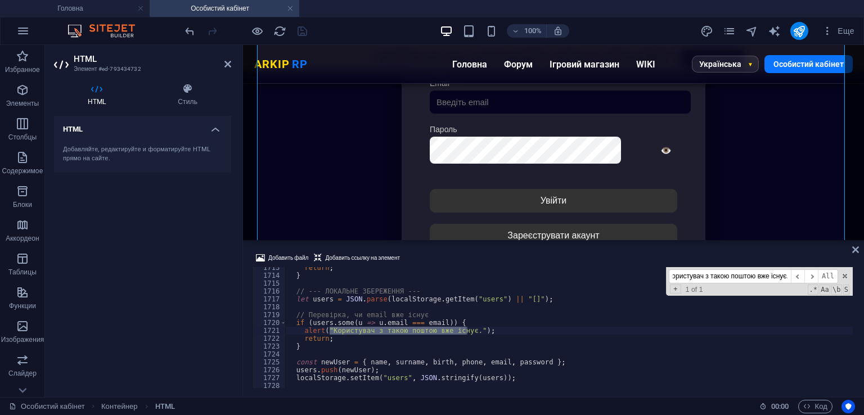
type input "Користувач з такою поштою вже існує."
click at [467, 330] on div "return ; } // --- ЛОКАЛЬНЕ ЗБЕРЕЖЕННЯ --- let users = JSON . parse ( localStora…" at bounding box center [569, 327] width 567 height 121
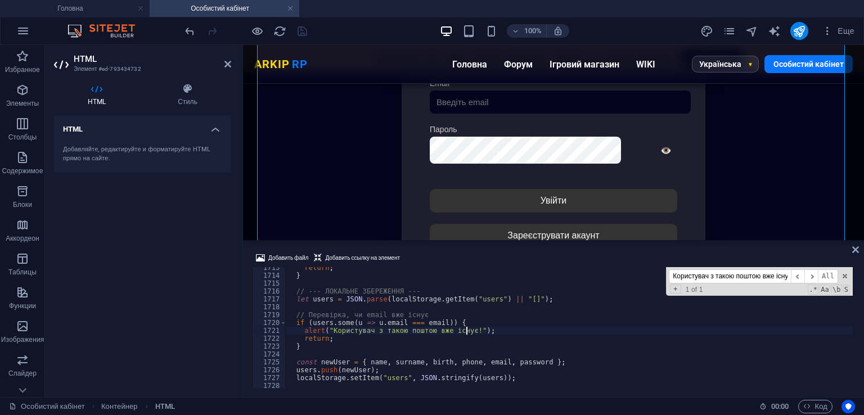
type textarea "alert("Користувач з такою поштою вже існує!");"
click at [460, 258] on div "Добавить файл Добавить ссылку на элемент" at bounding box center [553, 259] width 603 height 16
click at [306, 32] on icon "save" at bounding box center [302, 31] width 13 height 13
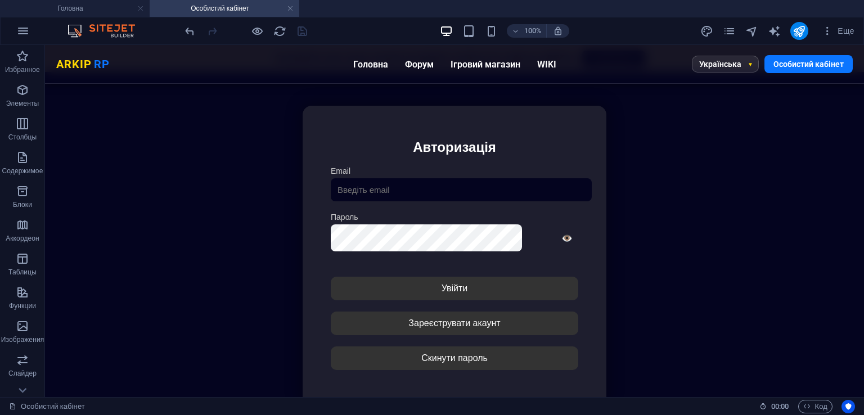
scroll to position [180, 0]
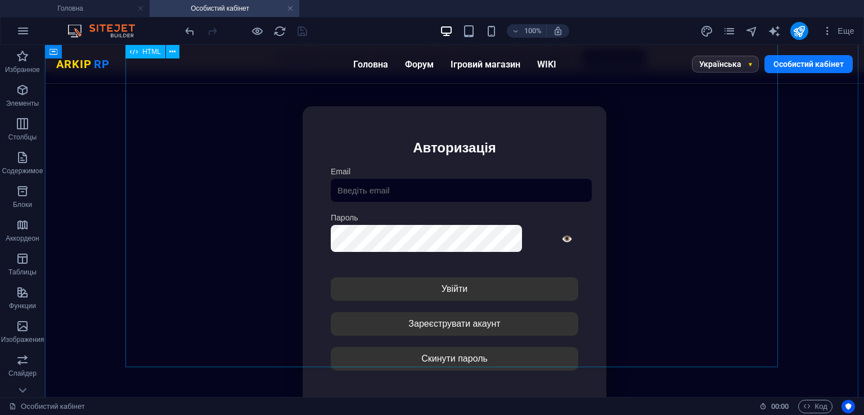
click at [453, 258] on div "Особистий кабінет Немає з'єднання з інтернетом... Авторизація Email [GEOGRAPHIC…" at bounding box center [454, 256] width 809 height 375
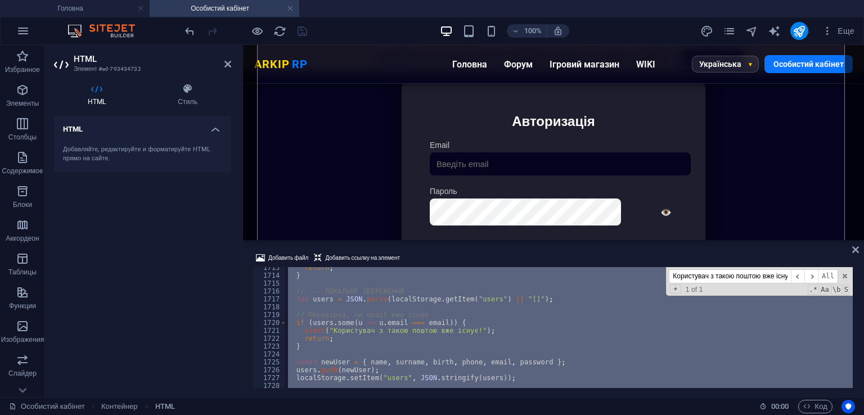
click at [471, 275] on div "return ; } // --- ЛОКАЛЬНЕ ЗБЕРЕЖЕННЯ --- let users = JSON . parse ( localStora…" at bounding box center [569, 327] width 567 height 121
type textarea "}"
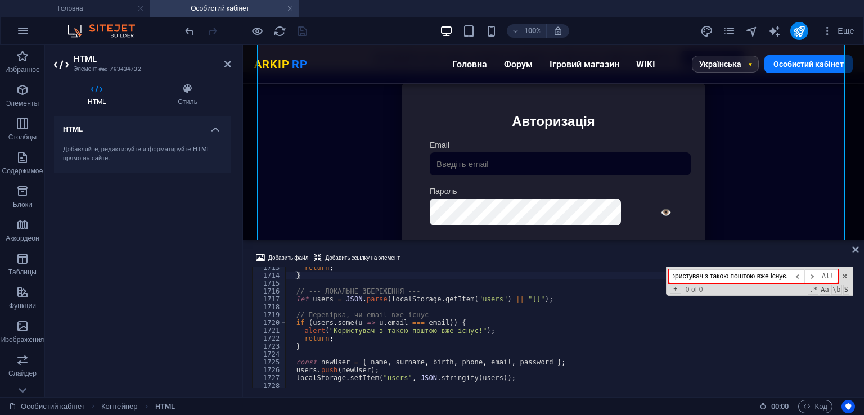
paste input "const userFound = allowedUsers.find(u => [DOMAIN_NAME] === email);"
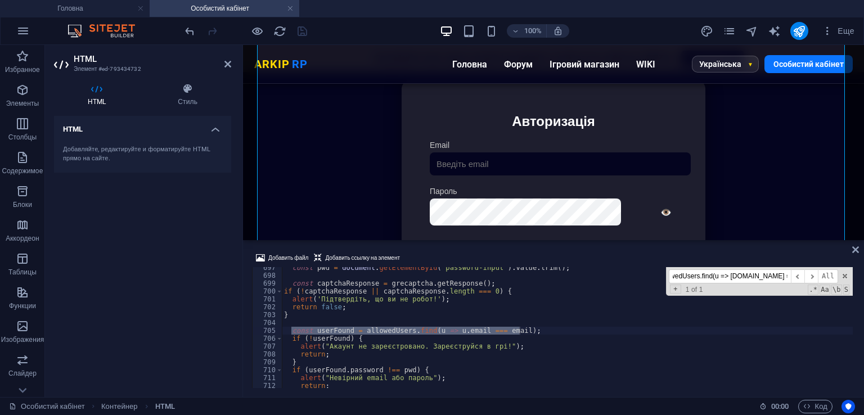
type input "const userFound = allowedUsers.find(u => [DOMAIN_NAME] === email);"
type textarea "const userFound = allowedUsers.find(u => [DOMAIN_NAME] === email);"
click at [425, 329] on div "const pwd = document . getElementById ( 'password-input' ) . value . trim ( ) ;…" at bounding box center [567, 327] width 571 height 121
drag, startPoint x: 520, startPoint y: 330, endPoint x: 300, endPoint y: 316, distance: 219.8
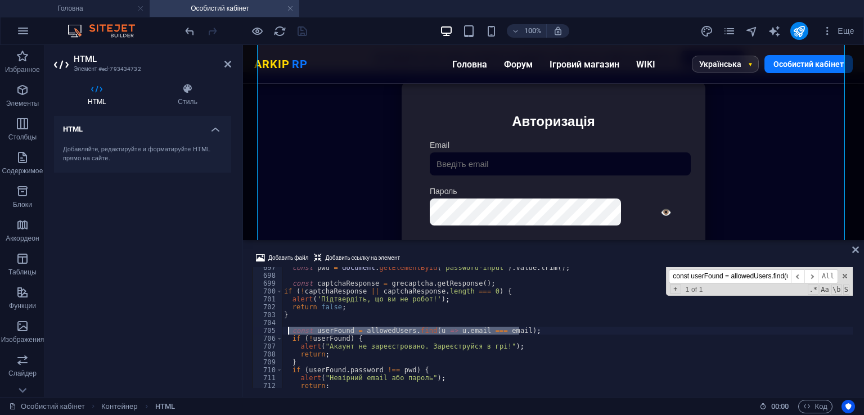
paste textarea
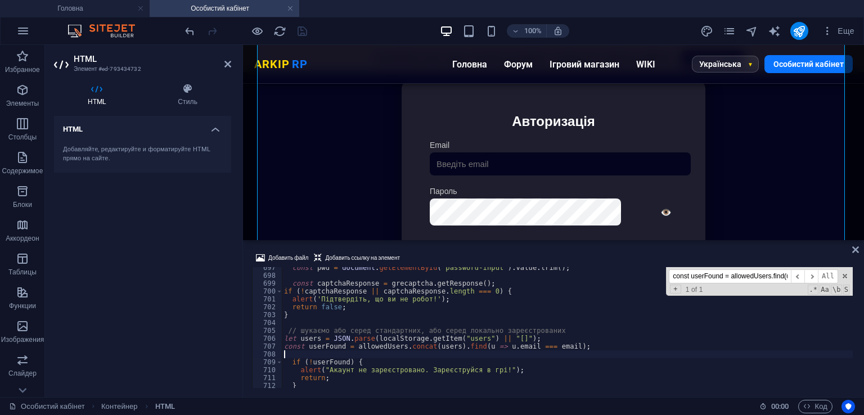
click at [487, 249] on div "Добавить файл Добавить ссылку на элемент 697 698 699 700 701 702 703 704 705 70…" at bounding box center [553, 319] width 621 height 155
type textarea "const pwd = document.getElementById('password-input').value.trim();"
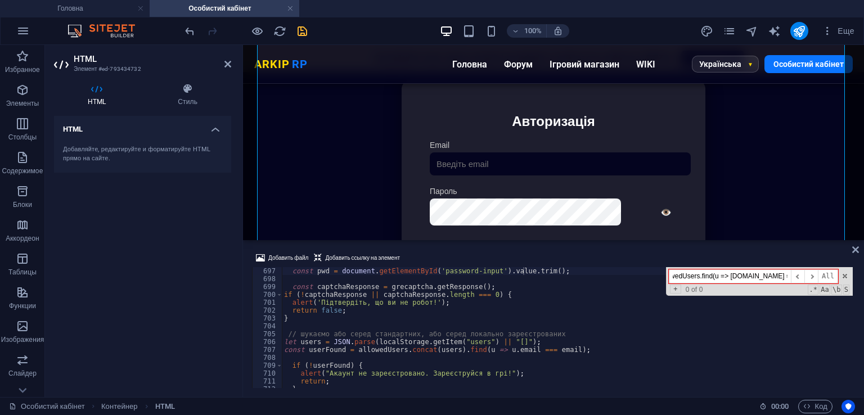
paste input "let captchaResponse = """
type input "let captchaResponse = "";"
type textarea "// шукаємо або серед стандартних, або серед локально зареєстрованих"
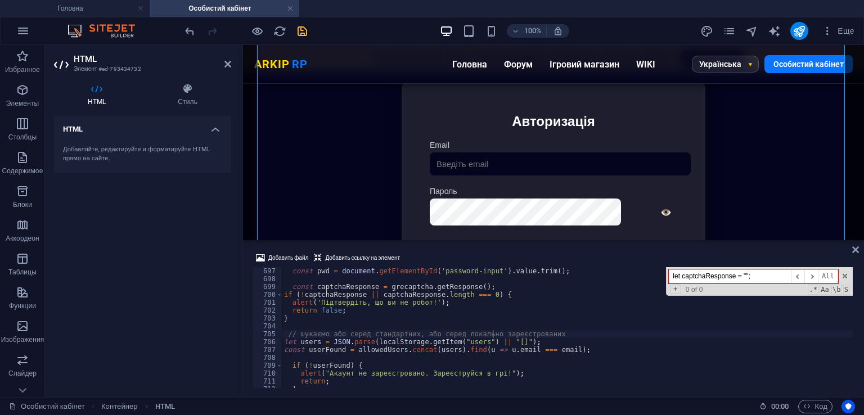
paste input "const captchaResponse = grecaptcha.getResponse()"
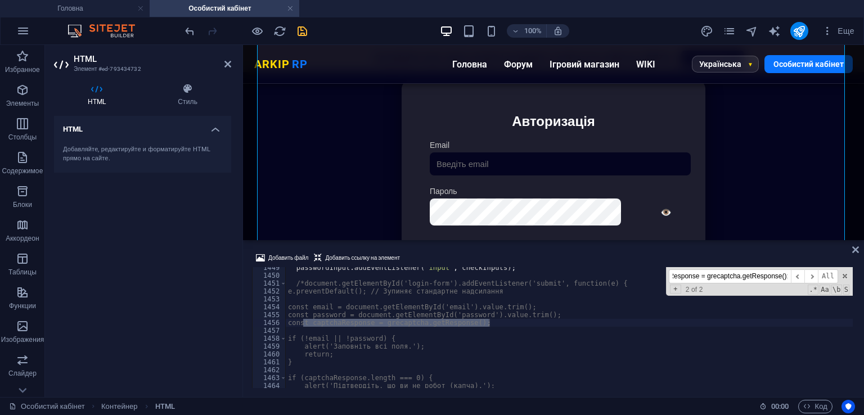
scroll to position [5437, 0]
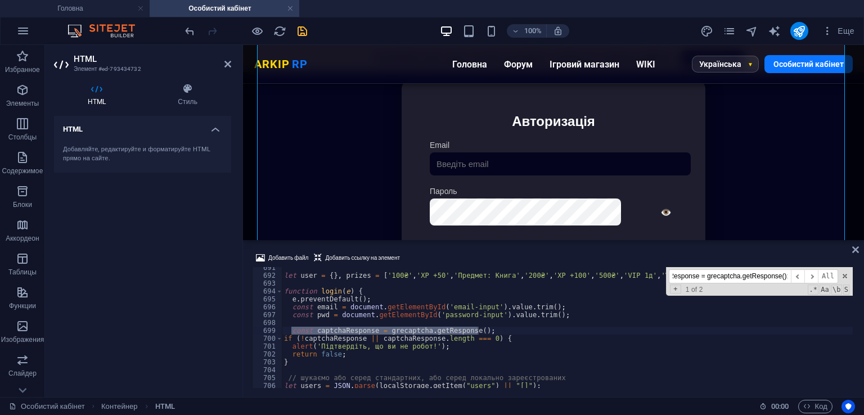
type input "const captchaResponse = grecaptcha.getResponse();"
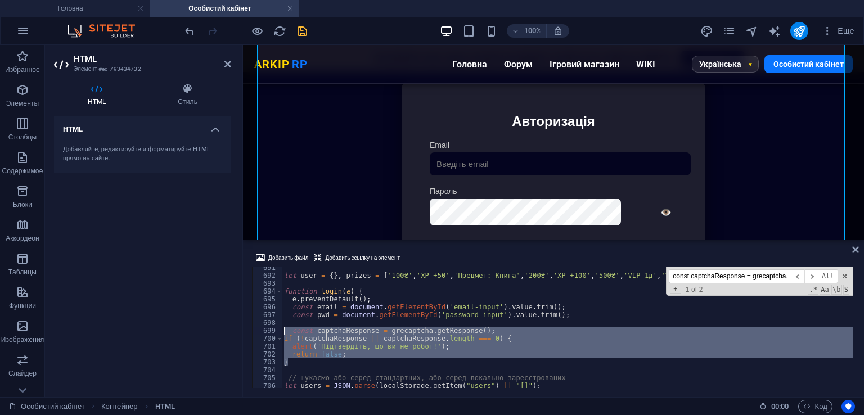
drag, startPoint x: 295, startPoint y: 359, endPoint x: 268, endPoint y: 334, distance: 36.6
click at [268, 334] on div "} 691 692 693 694 695 696 697 698 699 700 701 702 703 704 705 706 707 708 let u…" at bounding box center [553, 327] width 603 height 121
type textarea "const captchaResponse = grecaptcha.getResponse(); if (!captchaResponse || captc…"
paste textarea
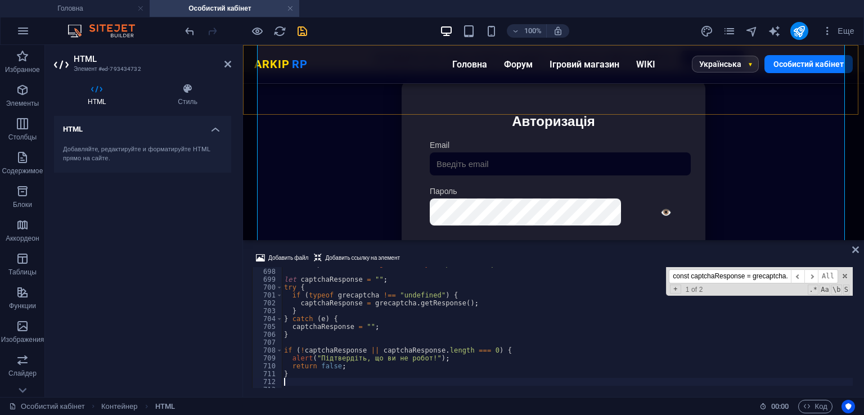
scroll to position [5488, 0]
click at [430, 256] on div "Добавить файл Добавить ссылку на элемент" at bounding box center [553, 259] width 603 height 16
click at [303, 30] on icon "save" at bounding box center [302, 31] width 13 height 13
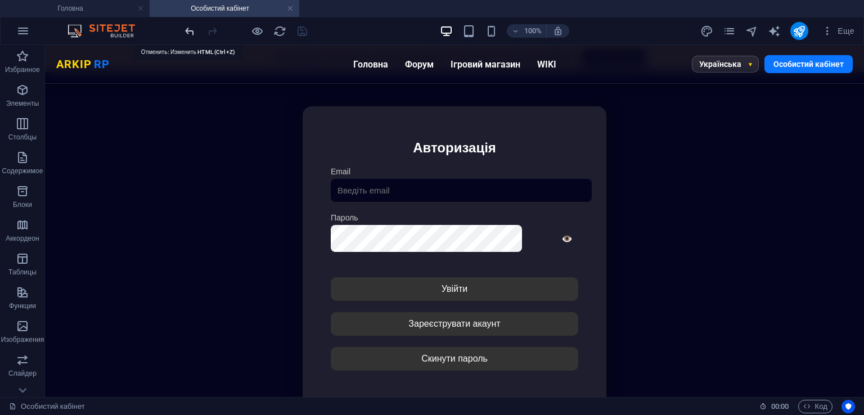
click at [191, 32] on icon "undo" at bounding box center [189, 31] width 13 height 13
click at [305, 28] on icon "save" at bounding box center [302, 31] width 13 height 13
click at [187, 26] on icon "undo" at bounding box center [189, 31] width 13 height 13
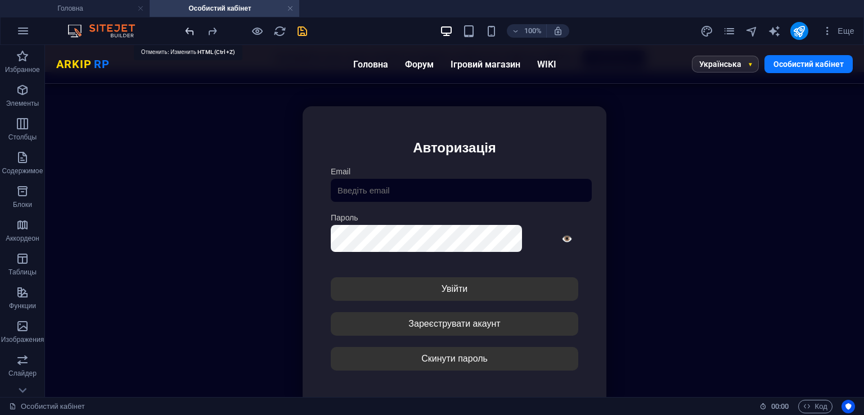
click at [187, 26] on icon "undo" at bounding box center [189, 31] width 13 height 13
click at [299, 30] on icon "save" at bounding box center [302, 31] width 13 height 13
click at [182, 26] on div "100% Еще" at bounding box center [432, 30] width 863 height 27
click at [189, 32] on icon "undo" at bounding box center [189, 31] width 13 height 13
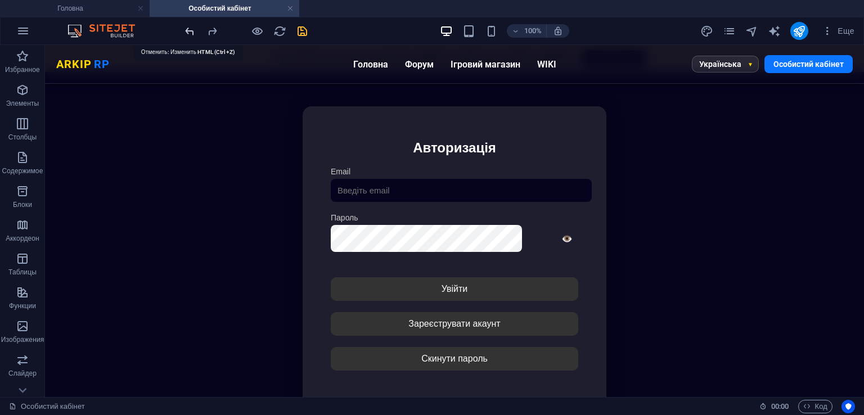
click at [189, 32] on icon "undo" at bounding box center [189, 31] width 13 height 13
click at [305, 30] on icon "save" at bounding box center [302, 31] width 13 height 13
click at [531, 264] on div "Особистий кабінет Немає з'єднання з інтернетом... Авторизація Email [GEOGRAPHIC…" at bounding box center [454, 256] width 809 height 375
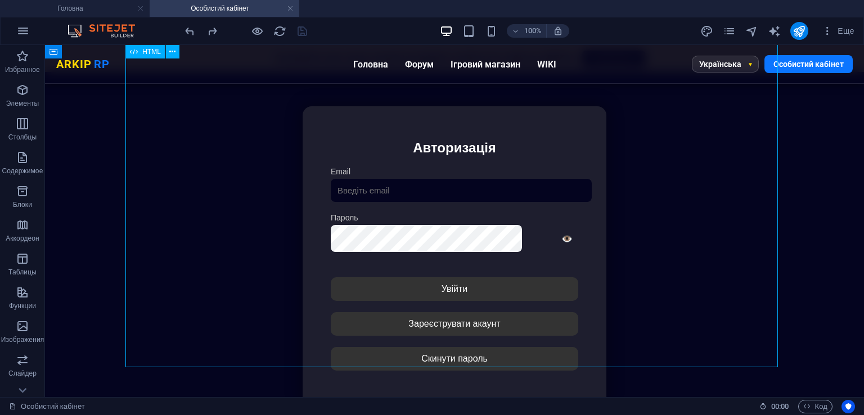
click at [531, 264] on div "Особистий кабінет Немає з'єднання з інтернетом... Авторизація Email [GEOGRAPHIC…" at bounding box center [454, 256] width 809 height 375
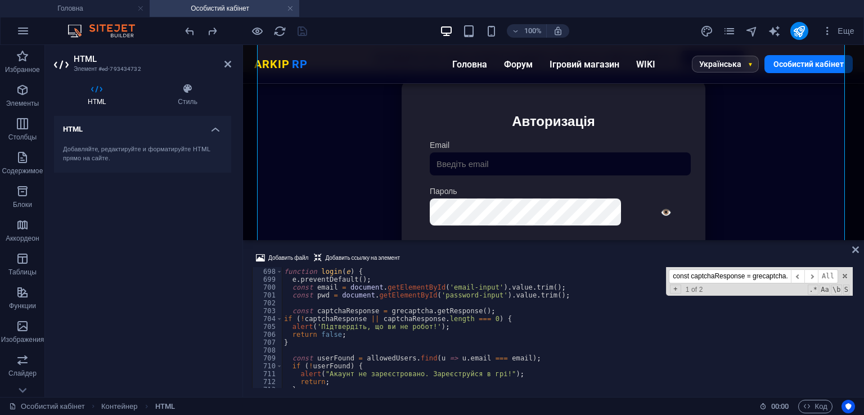
type textarea "const pwd = document.getElementById('password-input').value.trim();"
paste input "Будь ласка, заповніть всі поля реєстрації."
type input "Будь ласка, заповніть всі поля реєстрації."
type textarea "alert('Будь ласка, заповніть всі поля реєстрації.');"
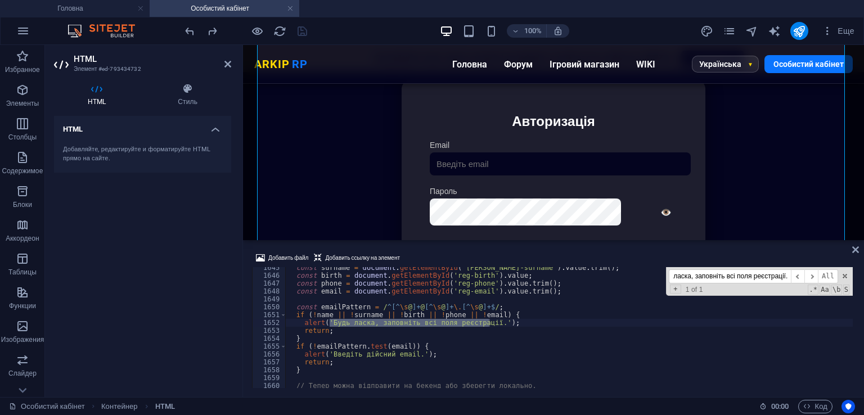
scroll to position [12950, 0]
type input "Будь ласка, заповніть всі поля реєстрації."
click at [489, 326] on div "const surname = document . getElementById ( 'reg-surname' ) . value . trim ( ) …" at bounding box center [569, 327] width 567 height 121
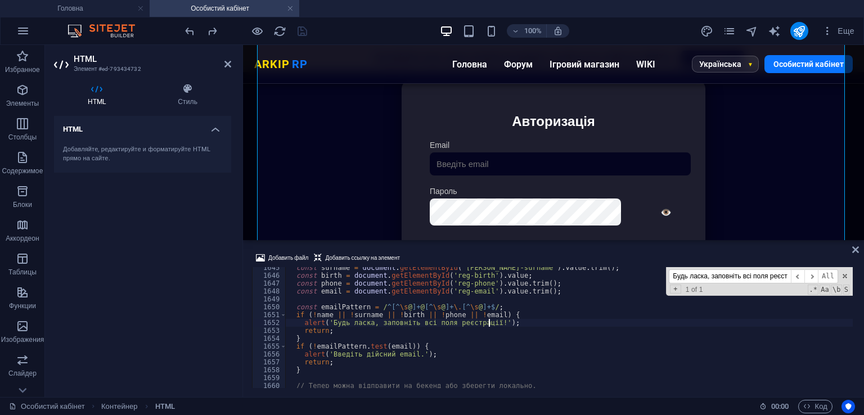
scroll to position [0, 16]
type textarea "alert('Будь ласка, заповніть всі поля реєстрації!');"
click at [293, 29] on div at bounding box center [246, 31] width 126 height 18
click at [296, 30] on icon "save" at bounding box center [302, 31] width 13 height 13
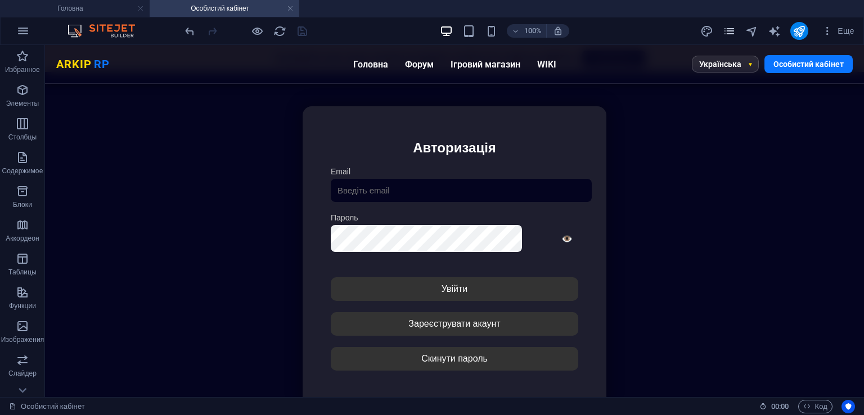
click at [727, 30] on icon "pages" at bounding box center [729, 31] width 13 height 13
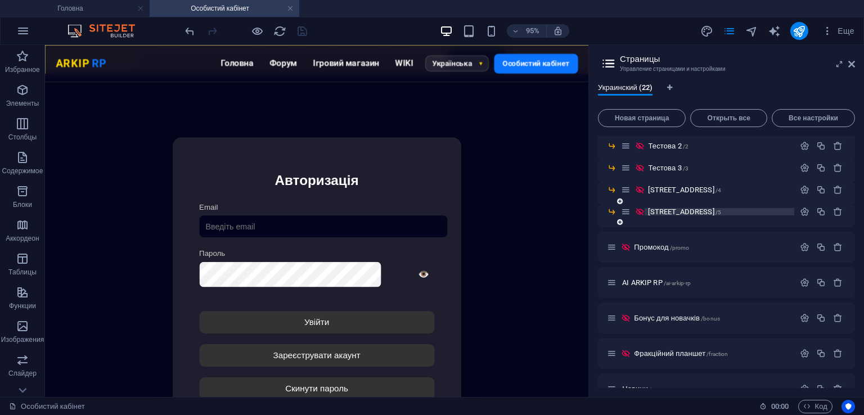
scroll to position [305, 0]
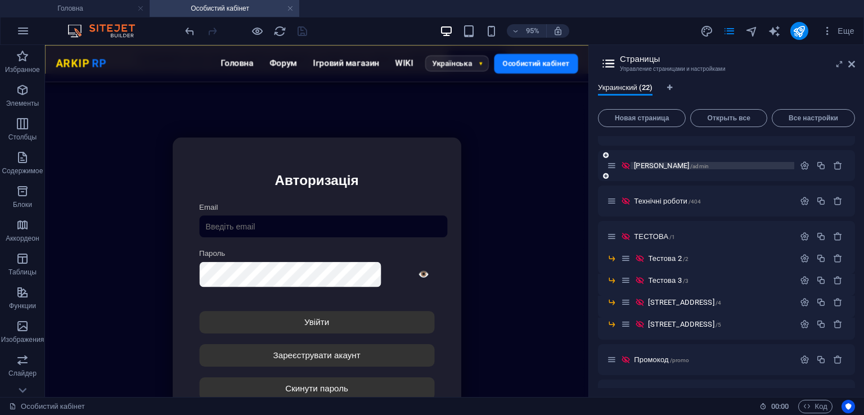
click at [701, 166] on span "/admin" at bounding box center [699, 166] width 19 height 6
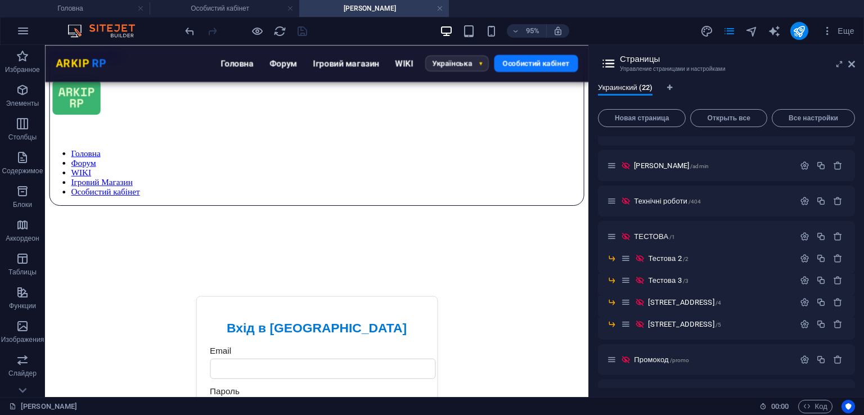
scroll to position [0, 0]
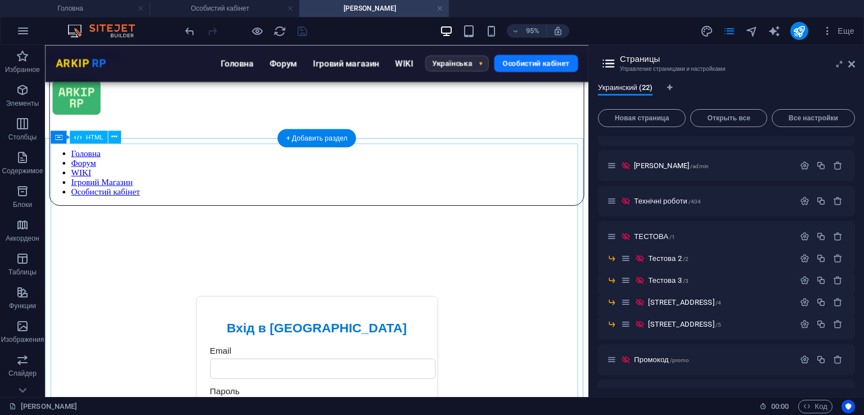
click at [469, 242] on div "Вхід в [GEOGRAPHIC_DATA] Email [GEOGRAPHIC_DATA] Підтвердіть, що ви не робот: У…" at bounding box center [331, 405] width 552 height 327
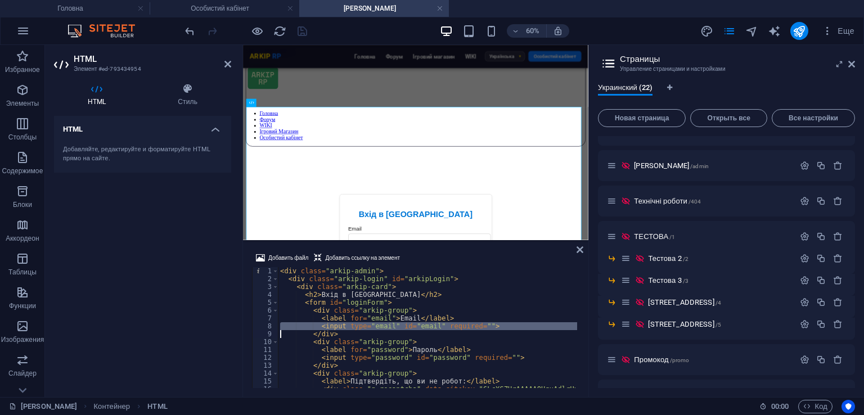
drag, startPoint x: 410, startPoint y: 325, endPoint x: 422, endPoint y: 348, distance: 26.4
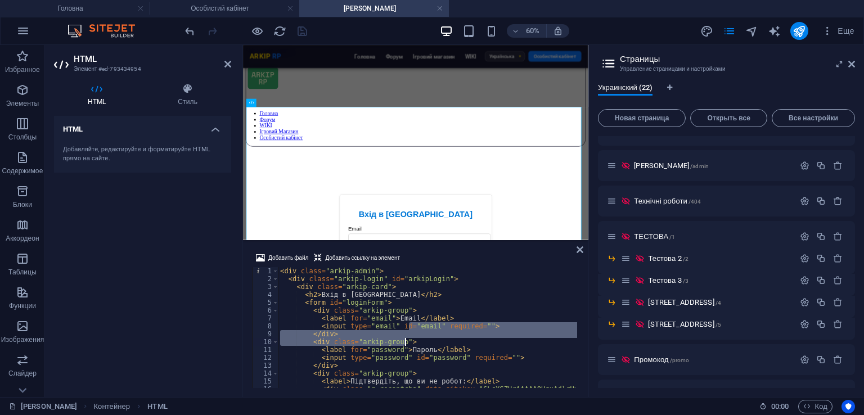
drag, startPoint x: 422, startPoint y: 348, endPoint x: 386, endPoint y: 332, distance: 39.3
click at [386, 332] on div "< div class = "arkip-admin" > < div class = "arkip-login" id = "arkipLogin" > <…" at bounding box center [427, 327] width 299 height 121
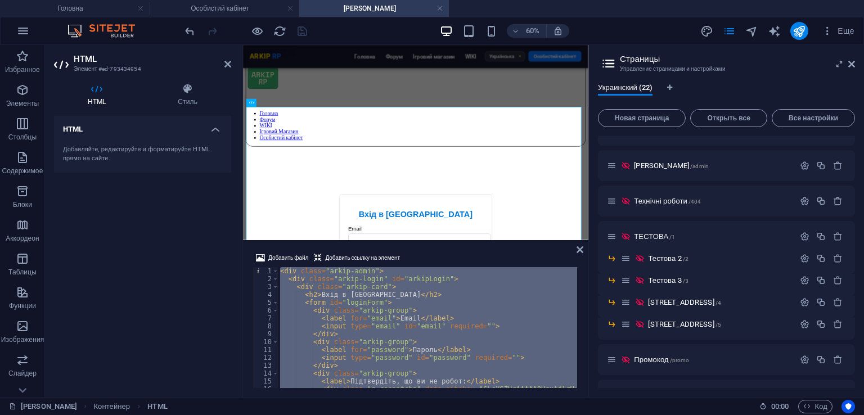
click at [851, 62] on icon at bounding box center [851, 64] width 7 height 9
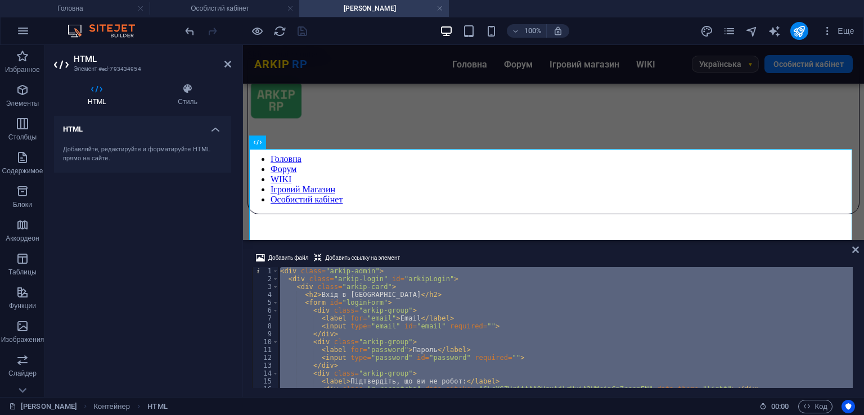
click at [464, 305] on div "< div class = "arkip-admin" > < div class = "arkip-login" id = "arkipLogin" > <…" at bounding box center [565, 327] width 575 height 121
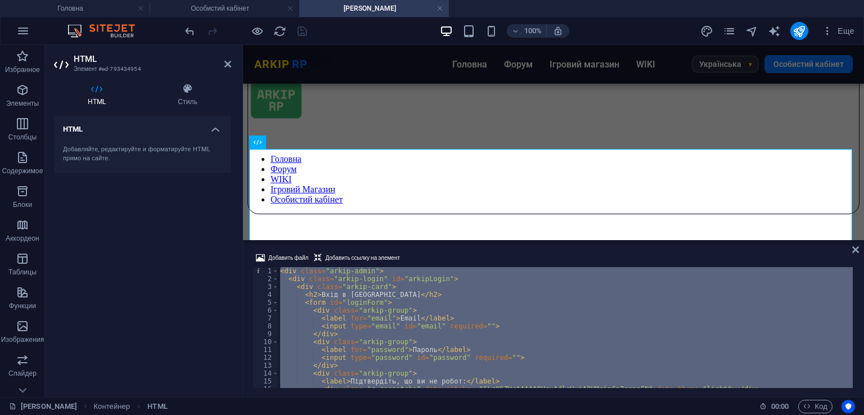
type textarea "</script>"
paste textarea
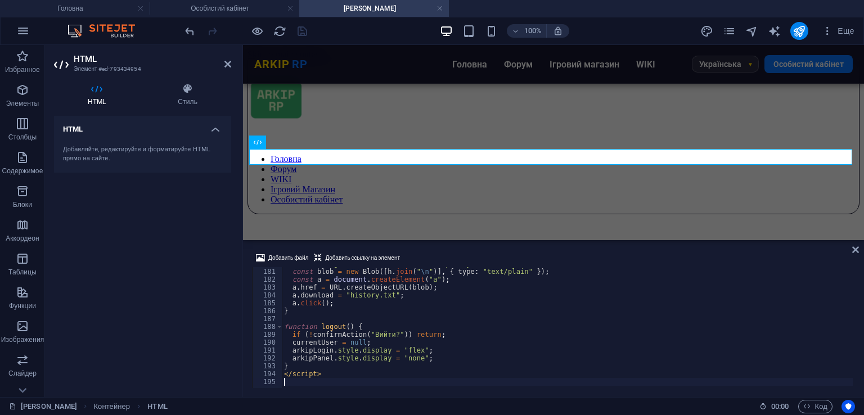
click at [489, 251] on div "Добавить файл Добавить ссылку на элемент" at bounding box center [553, 259] width 603 height 16
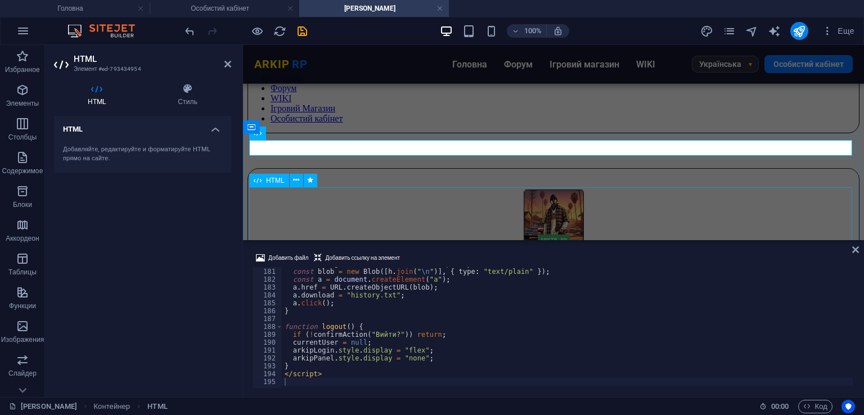
scroll to position [0, 0]
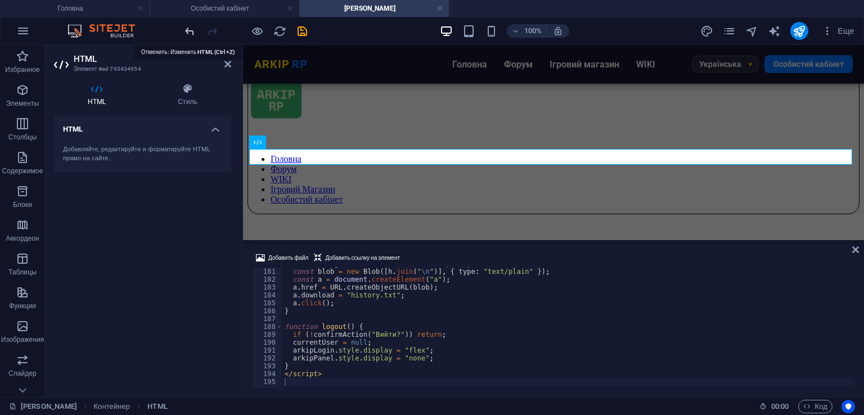
click at [191, 30] on icon "undo" at bounding box center [189, 31] width 13 height 13
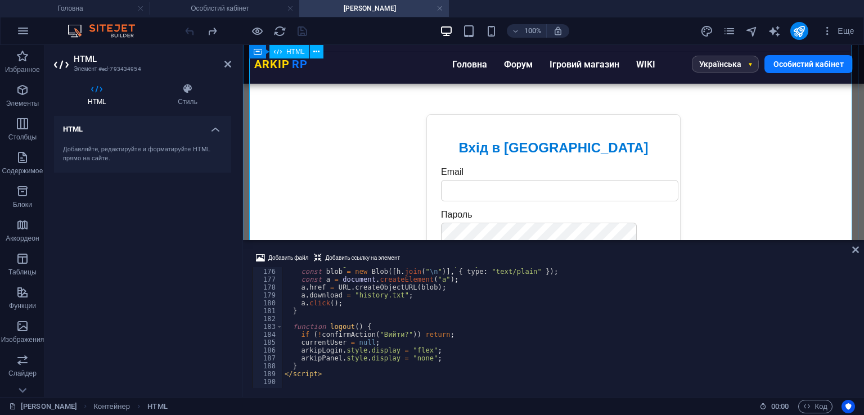
scroll to position [106, 0]
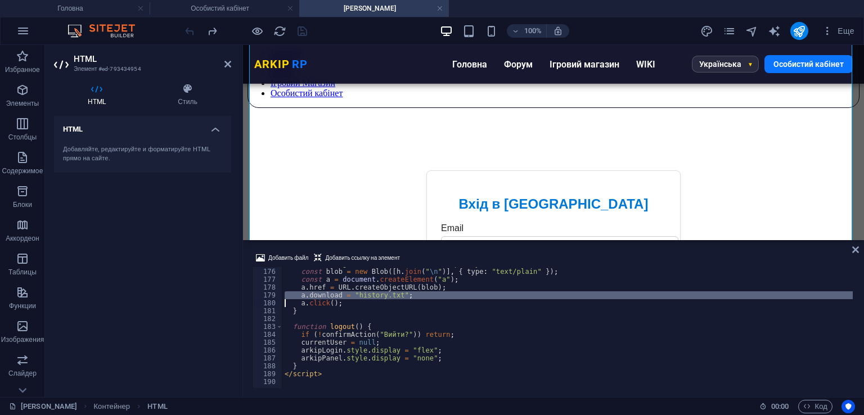
type textarea "</script>"
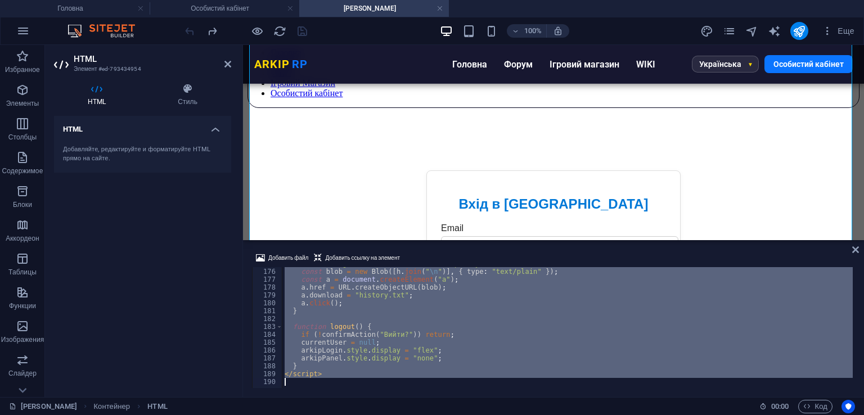
paste textarea
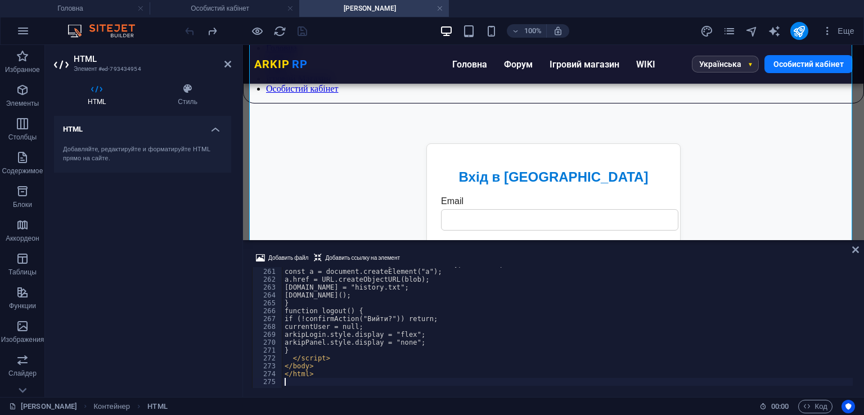
click at [466, 248] on div "Добавить файл Добавить ссылку на элемент 260 261 262 263 264 265 266 267 268 26…" at bounding box center [553, 319] width 621 height 155
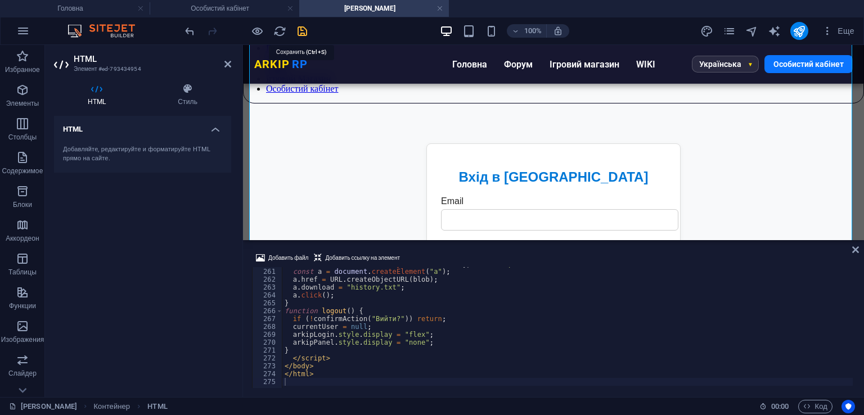
click at [304, 29] on icon "save" at bounding box center [302, 31] width 13 height 13
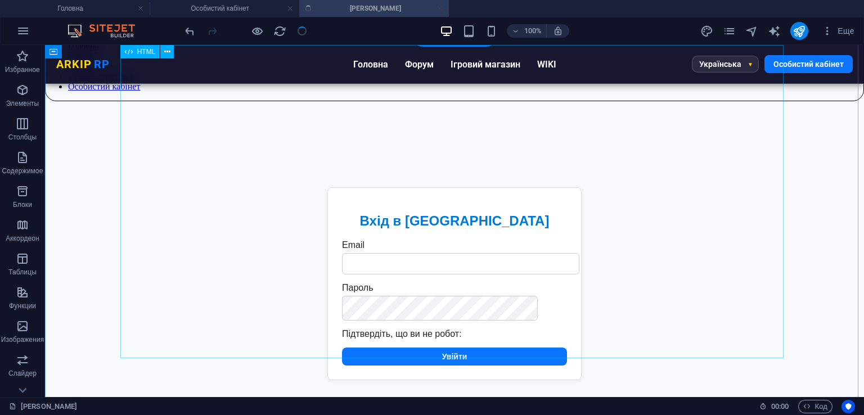
scroll to position [0, 0]
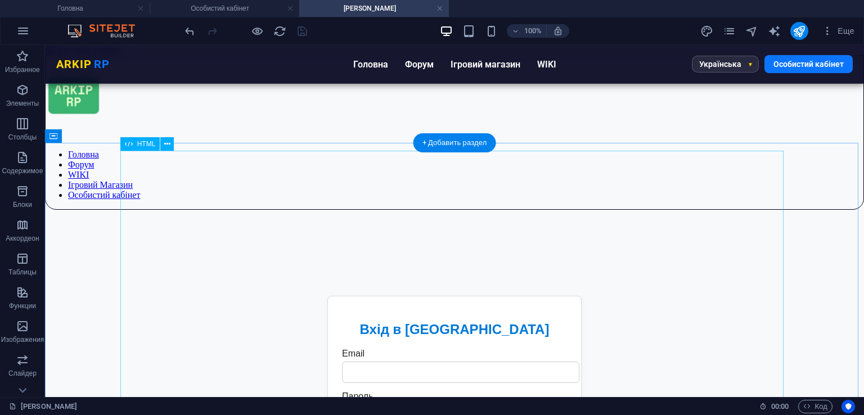
click at [511, 299] on div "Адмін Панель ARKIP RP Вхід в [GEOGRAPHIC_DATA] Email [GEOGRAPHIC_DATA] Підтверд…" at bounding box center [454, 392] width 803 height 304
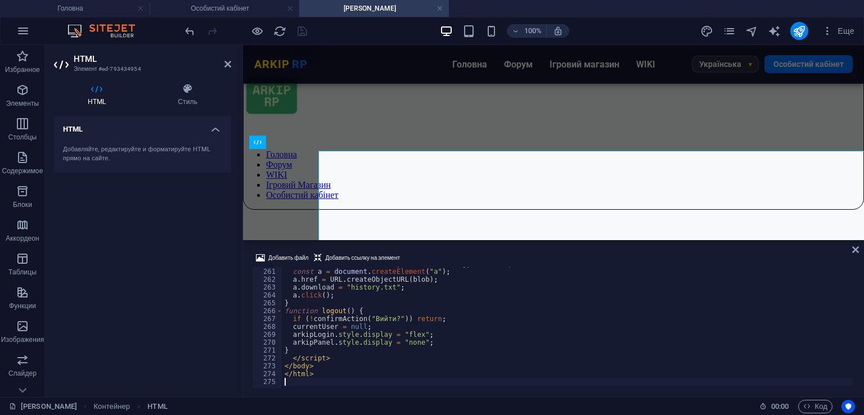
click at [511, 299] on div "const blob = new Blob ([ h . join ( " \n " )] , { type : "text/plain" }) ; cons…" at bounding box center [665, 327] width 766 height 134
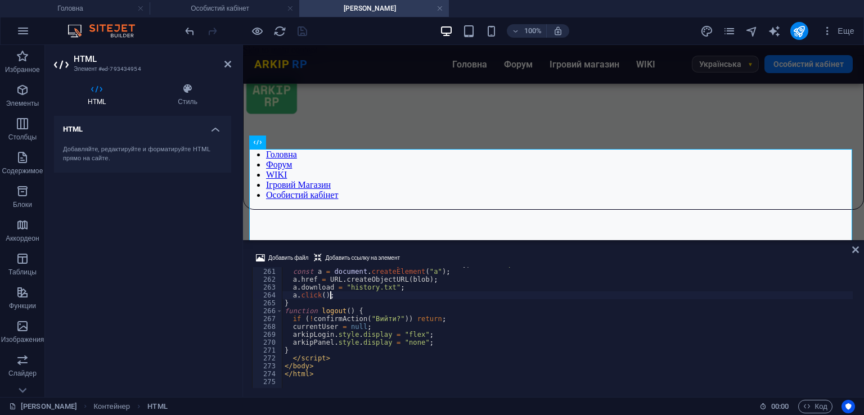
click at [511, 299] on div "const blob = new Blob ([ h . join ( " \n " )] , { type : "text/plain" }) ; cons…" at bounding box center [665, 327] width 766 height 134
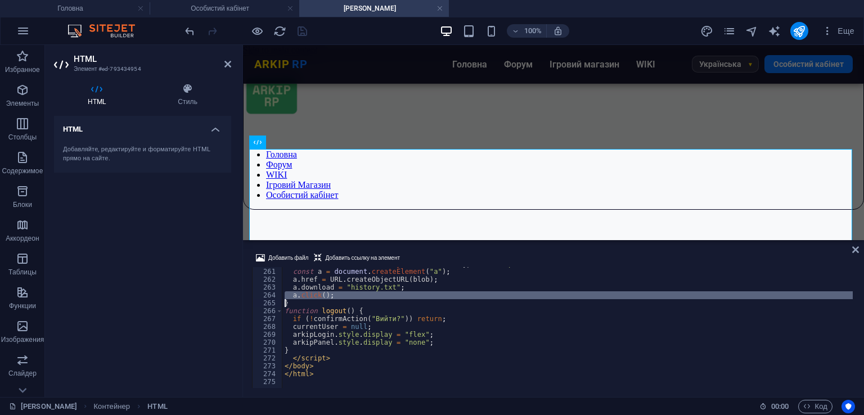
click at [511, 299] on div "const blob = new Blob ([ h . join ( " \n " )] , { type : "text/plain" }) ; cons…" at bounding box center [665, 327] width 766 height 134
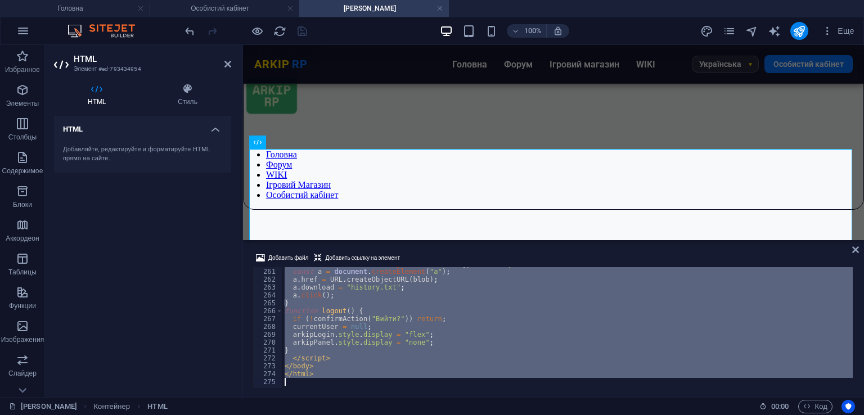
click at [511, 299] on div "const blob = new Blob ([ h . join ( " \n " )] , { type : "text/plain" }) ; cons…" at bounding box center [665, 327] width 766 height 134
type textarea "</html>"
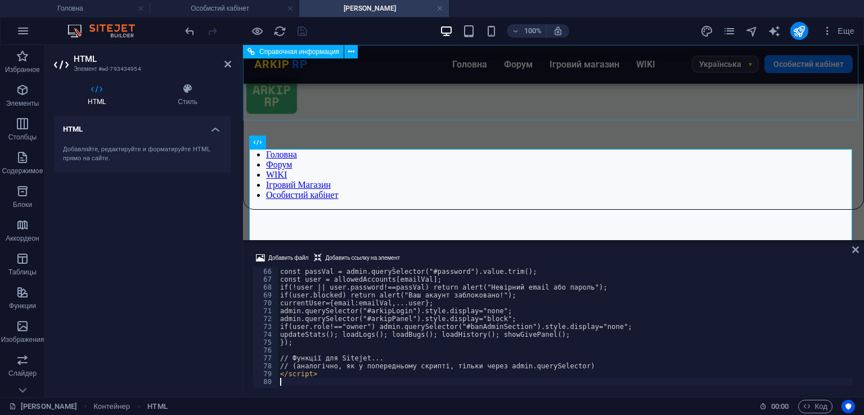
scroll to position [511, 0]
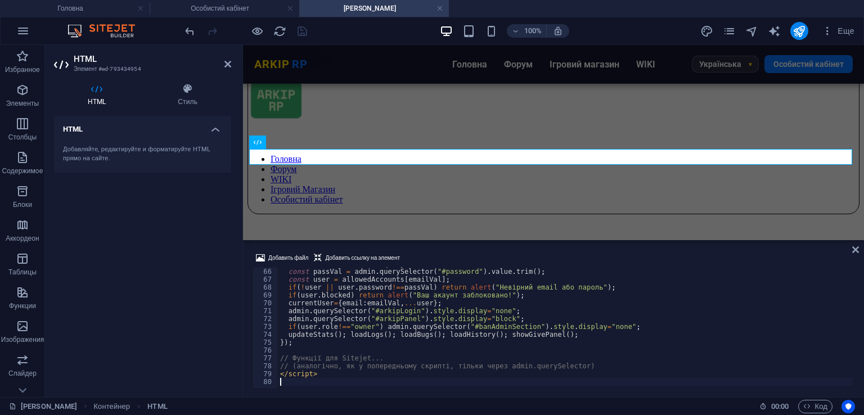
click at [515, 255] on div "Добавить файл Добавить ссылку на элемент" at bounding box center [553, 259] width 603 height 16
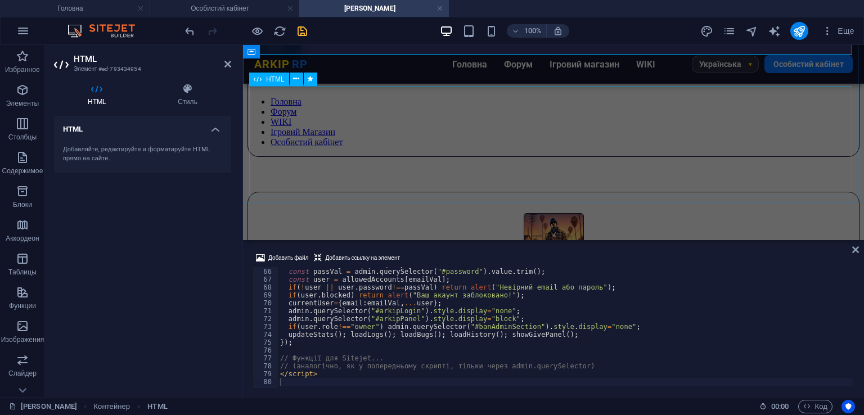
scroll to position [0, 0]
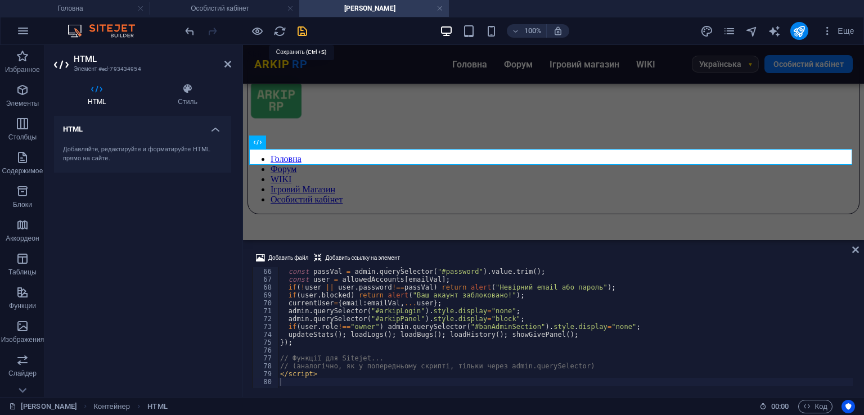
click at [298, 25] on icon "save" at bounding box center [302, 31] width 13 height 13
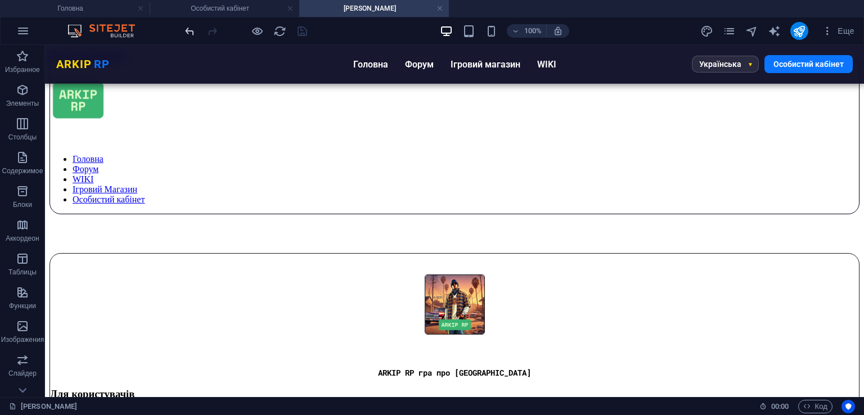
click at [188, 25] on icon "undo" at bounding box center [189, 31] width 13 height 13
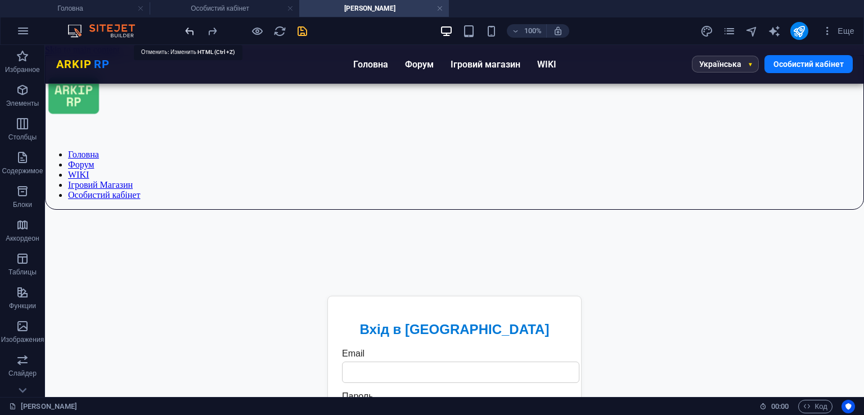
click at [188, 25] on icon "undo" at bounding box center [189, 31] width 13 height 13
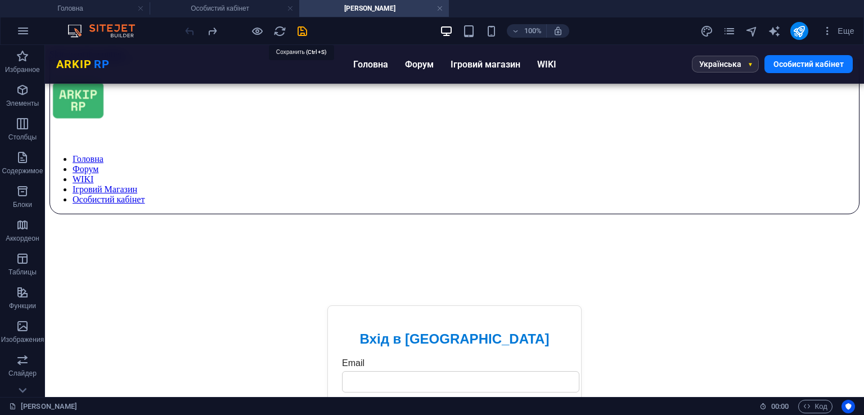
click at [304, 32] on icon "save" at bounding box center [302, 31] width 13 height 13
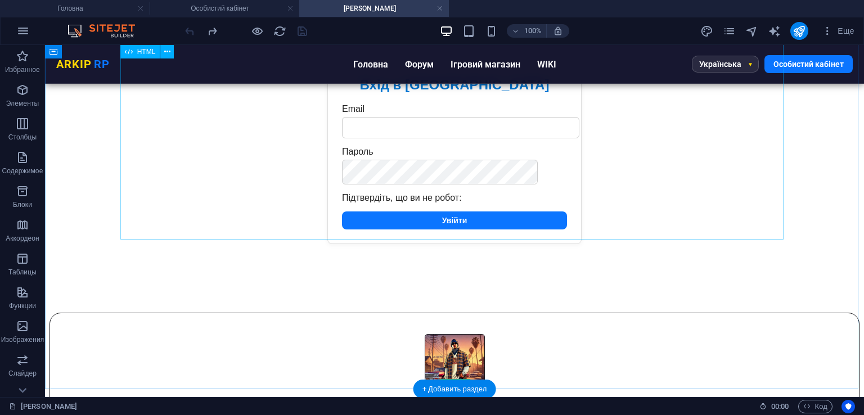
scroll to position [164, 0]
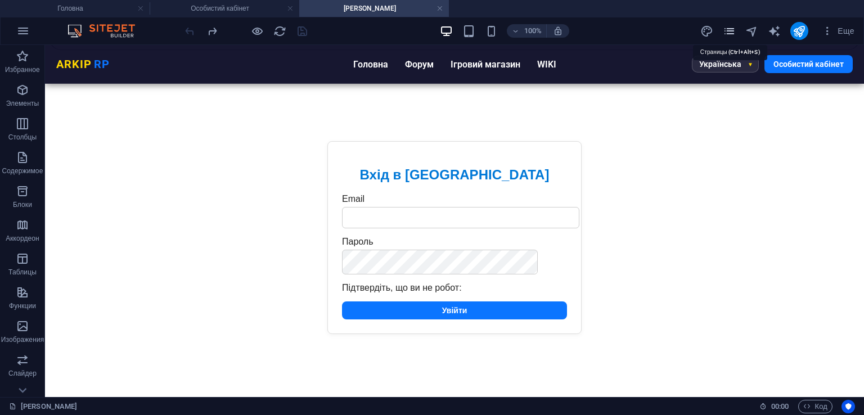
click at [732, 35] on icon "pages" at bounding box center [729, 31] width 13 height 13
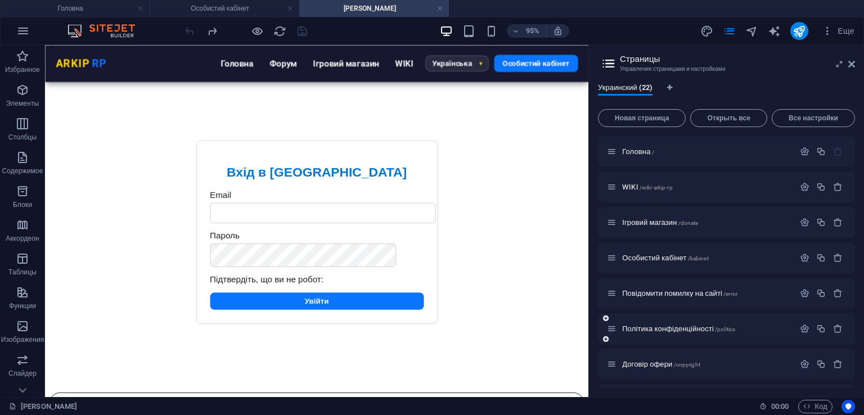
click at [706, 290] on span "Повідомити помилку на сайті /error" at bounding box center [679, 293] width 115 height 8
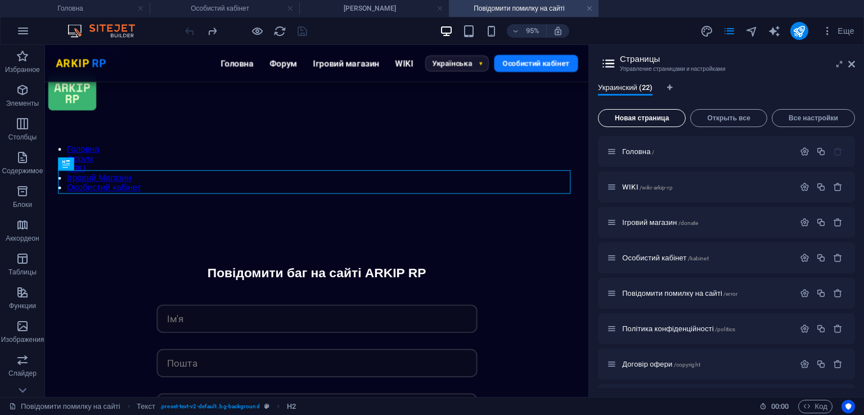
scroll to position [0, 0]
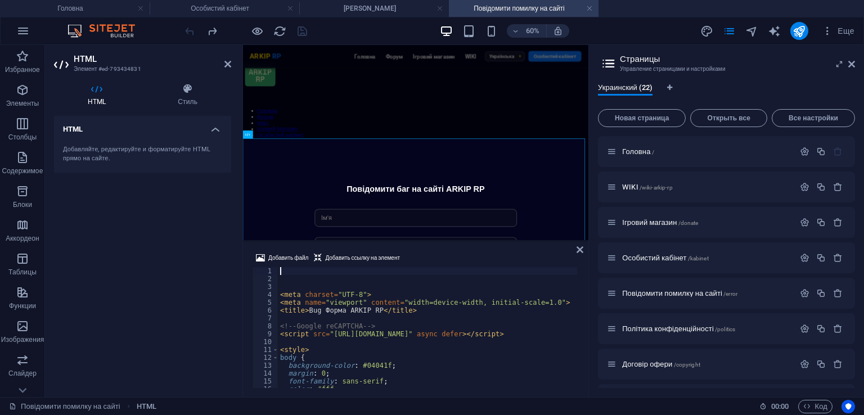
click at [396, 330] on div "< meta charset = "UTF-8" > < meta name = "viewport" content = "width=device-wid…" at bounding box center [532, 334] width 509 height 134
type textarea "<!-- Google reCAPTCHA -->"
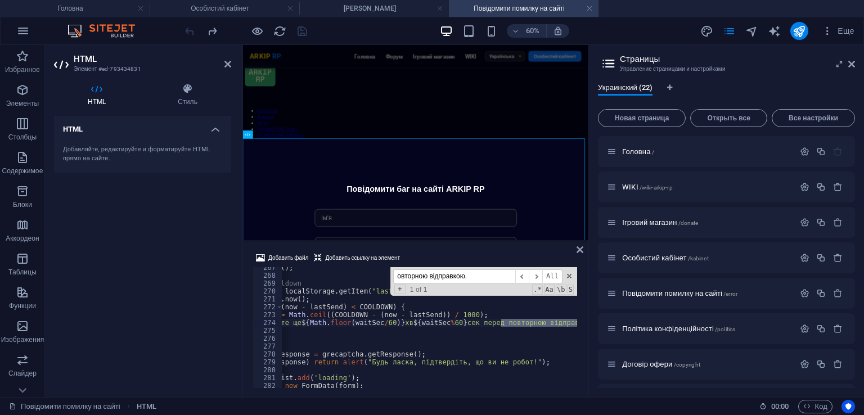
scroll to position [0, 86]
type input "овторною відправкою."
click at [484, 316] on div "e . preventDefault ( ) ; // Перевірка cooldown const lastSend = localStorage . …" at bounding box center [450, 331] width 509 height 134
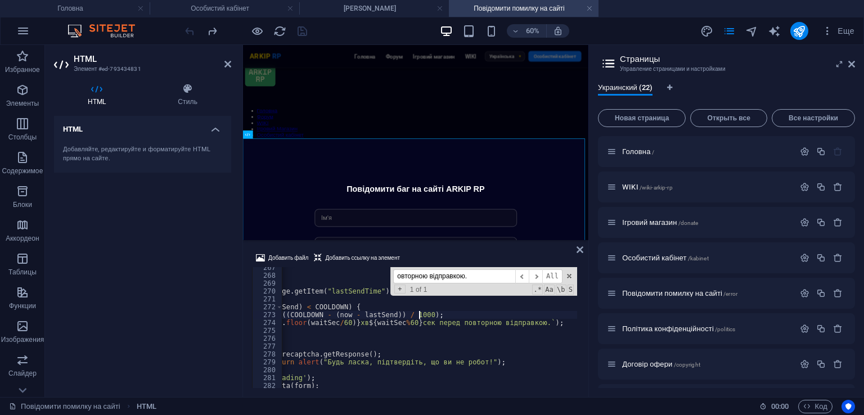
scroll to position [0, 131]
click at [528, 325] on div "e . preventDefault ( ) ; // Перевірка cooldown const lastSend = localStorage . …" at bounding box center [405, 331] width 509 height 134
type textarea "alert(`Зачекайте ще ${Math.floor(waitSec/60)} хв ${waitSec%60} сек перед повтор…"
click at [502, 258] on div "Добавить файл Добавить ссылку на элемент" at bounding box center [415, 259] width 327 height 16
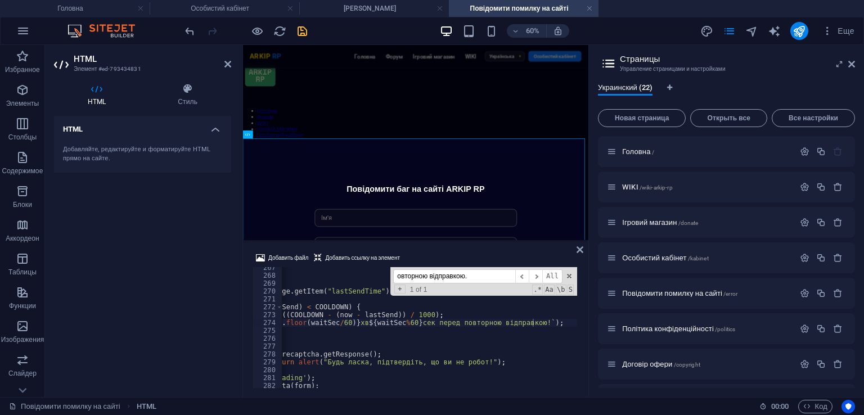
click at [299, 32] on icon "save" at bounding box center [302, 31] width 13 height 13
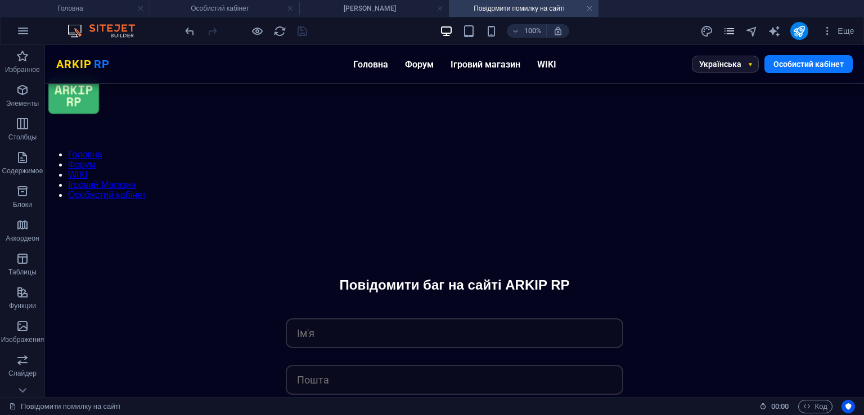
click at [731, 29] on icon "pages" at bounding box center [729, 31] width 13 height 13
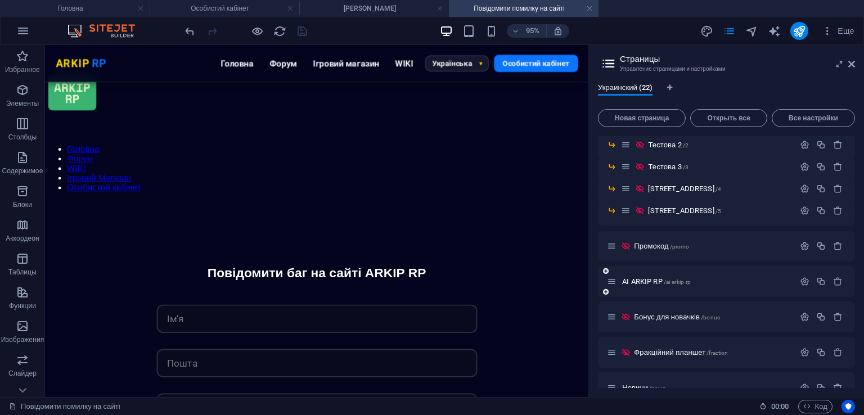
scroll to position [474, 0]
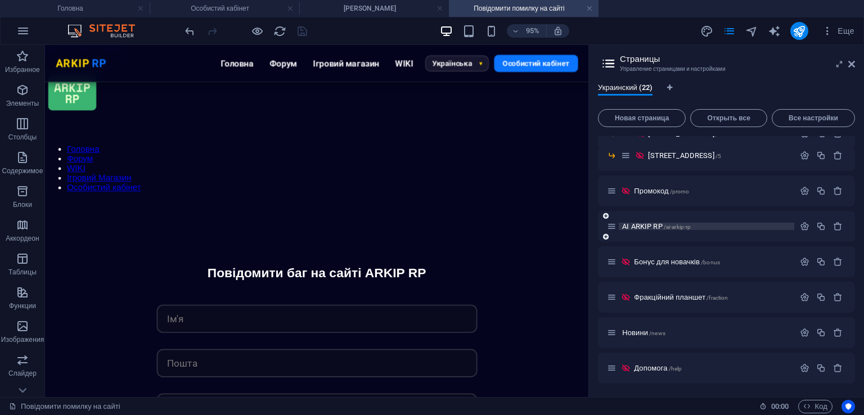
click at [693, 227] on p "AI ARKIP RP /ai-arkip-rp" at bounding box center [706, 226] width 169 height 7
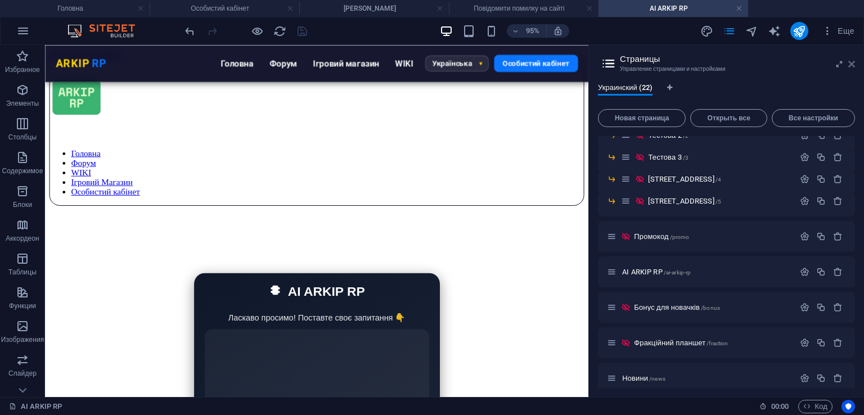
scroll to position [0, 0]
click at [853, 62] on icon at bounding box center [851, 64] width 7 height 9
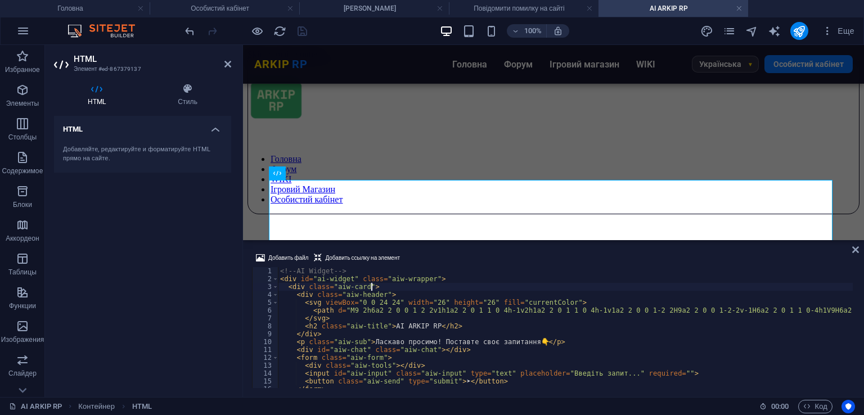
click at [489, 286] on div "<!-- AI Widget --> < div id = "ai-widget" class = "aiw-wrapper" > < div class =…" at bounding box center [788, 334] width 1020 height 134
type textarea "<div class="aiw-card"> <div class="aiw-header">"
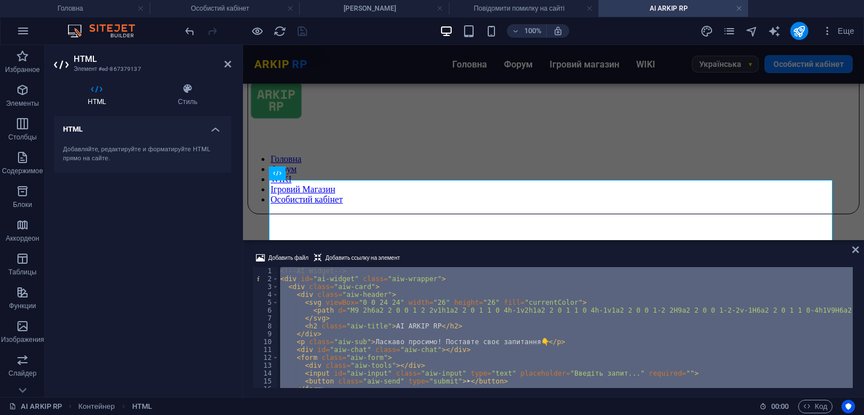
click at [489, 286] on div "<!-- AI Widget --> < div id = "ai-widget" class = "aiw-wrapper" > < div class =…" at bounding box center [788, 334] width 1020 height 134
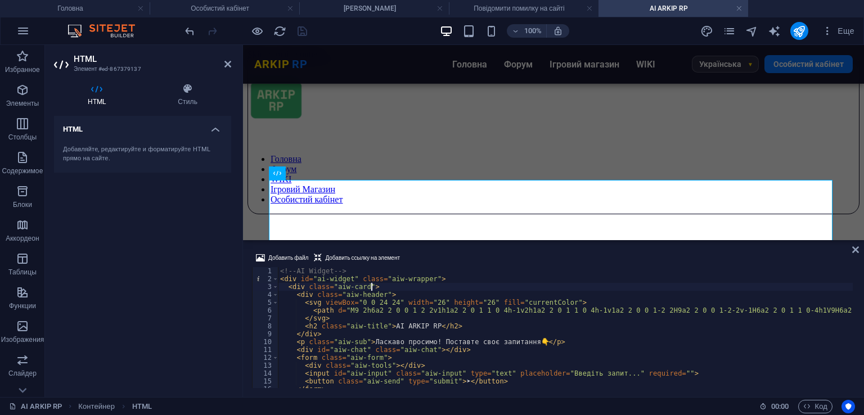
drag, startPoint x: 489, startPoint y: 286, endPoint x: 443, endPoint y: 287, distance: 45.6
click at [443, 287] on div "<!-- AI Widget --> < div id = "ai-widget" class = "aiw-wrapper" > < div class =…" at bounding box center [788, 334] width 1020 height 134
type textarea "<div class="aiw-card"> <div class="aiw-header">"
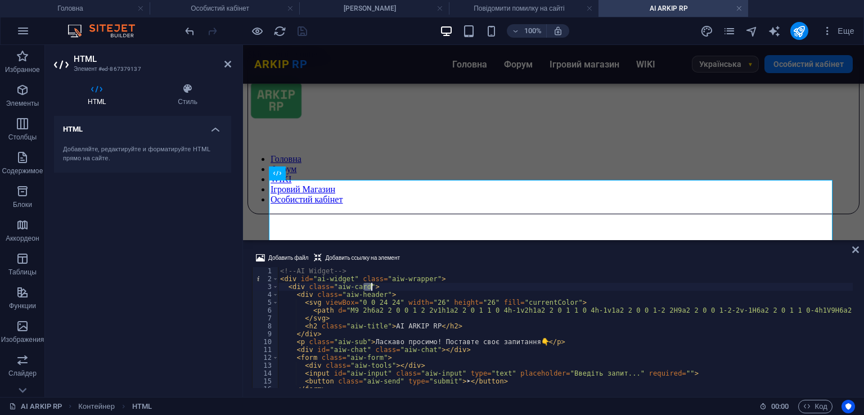
click at [443, 287] on div "<!-- AI Widget --> < div id = "ai-widget" class = "aiw-wrapper" > < div class =…" at bounding box center [788, 334] width 1020 height 134
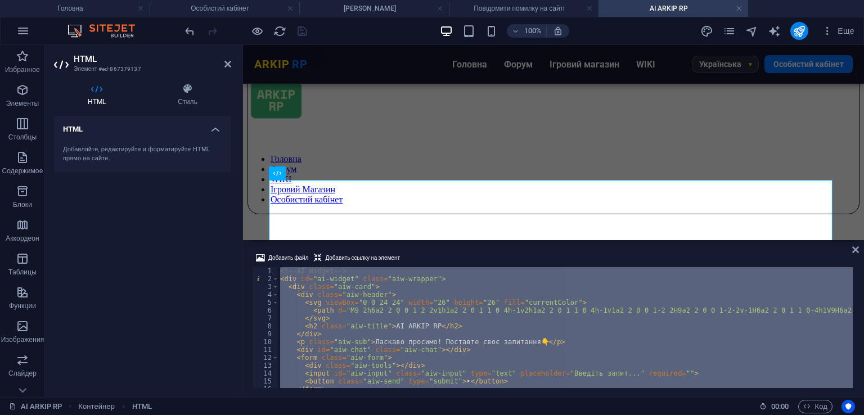
click at [457, 315] on div "<!-- AI Widget --> < div id = "ai-widget" class = "aiw-wrapper" > < div class =…" at bounding box center [565, 327] width 575 height 121
type textarea "</svg>"
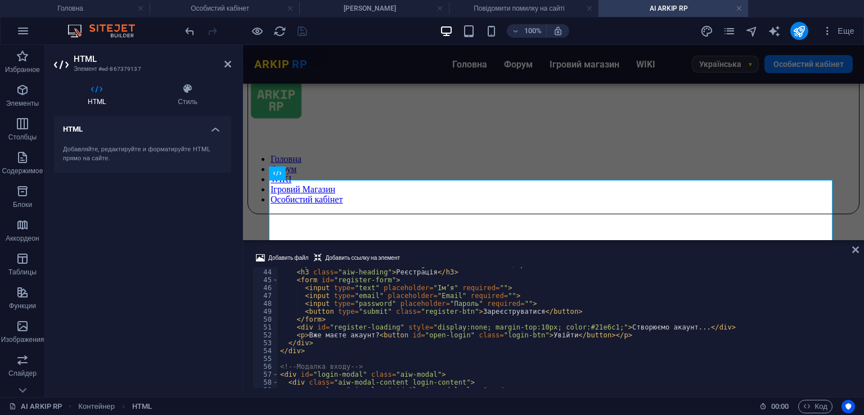
scroll to position [506, 0]
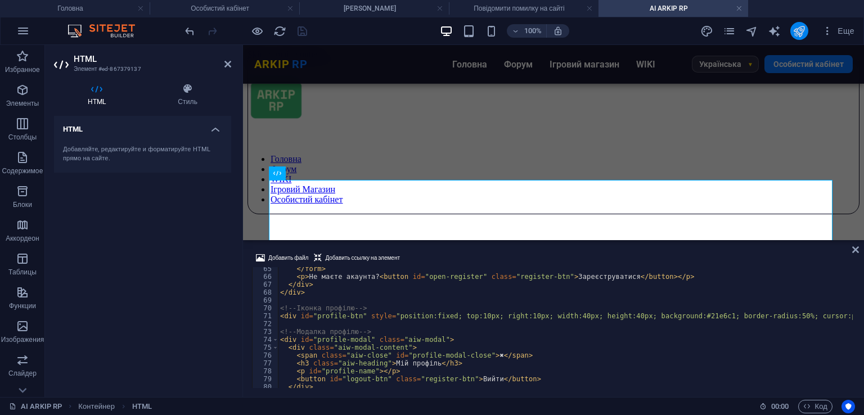
click at [799, 34] on icon "publish" at bounding box center [799, 31] width 13 height 13
